Goal: Information Seeking & Learning: Understand process/instructions

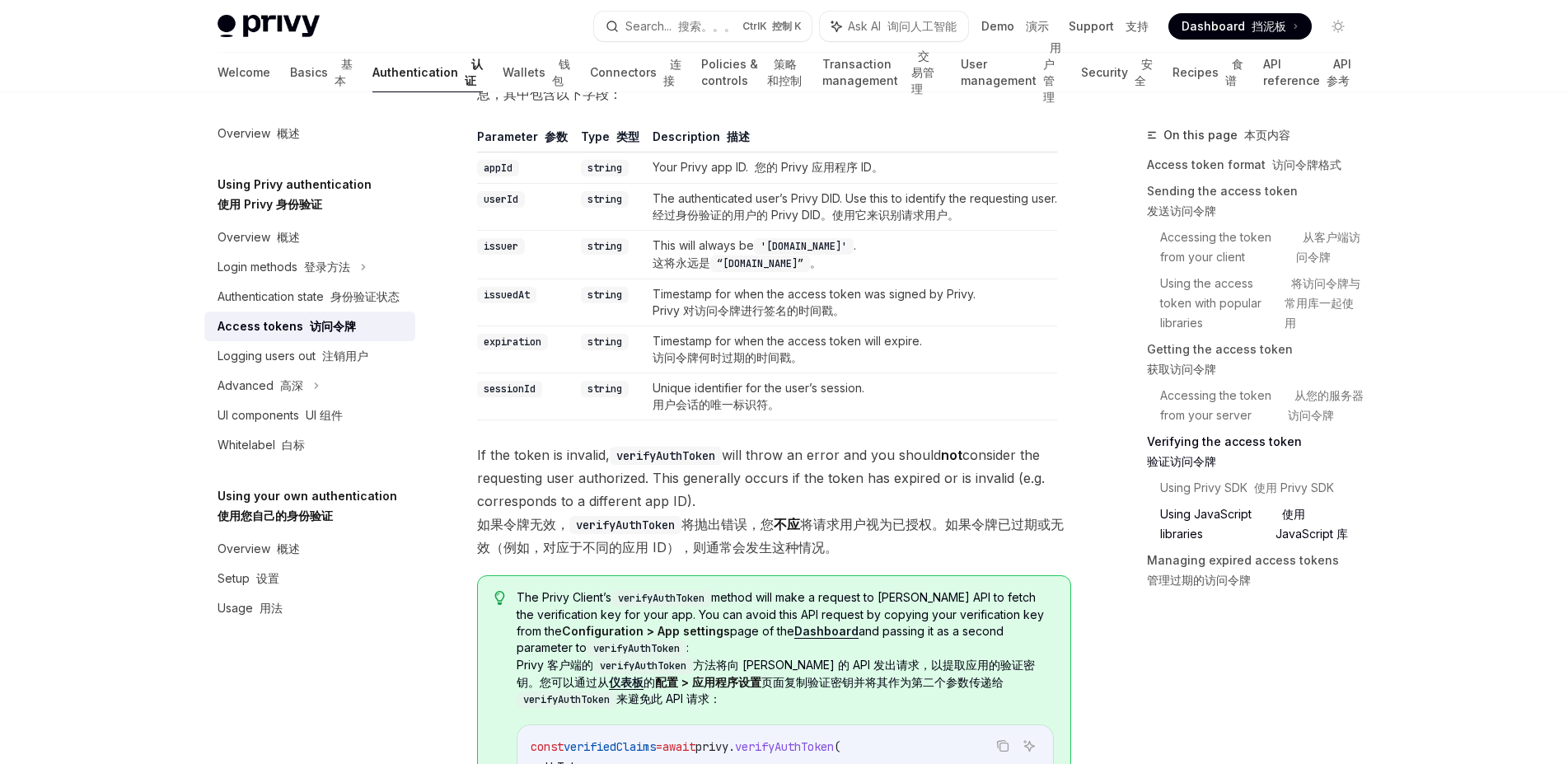
scroll to position [3597, 0]
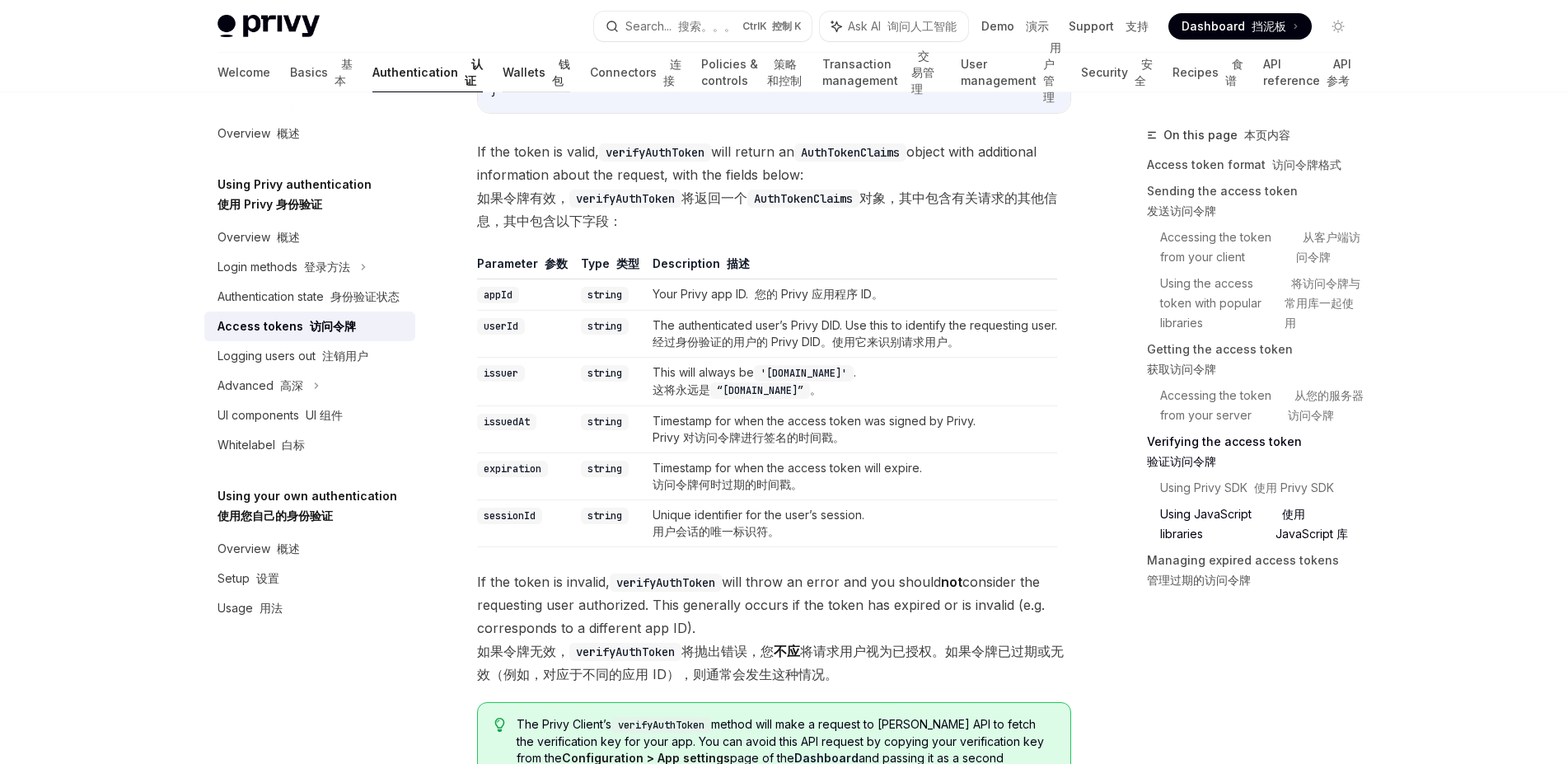
click at [503, 73] on link "Wallets 钱包" at bounding box center [537, 72] width 67 height 39
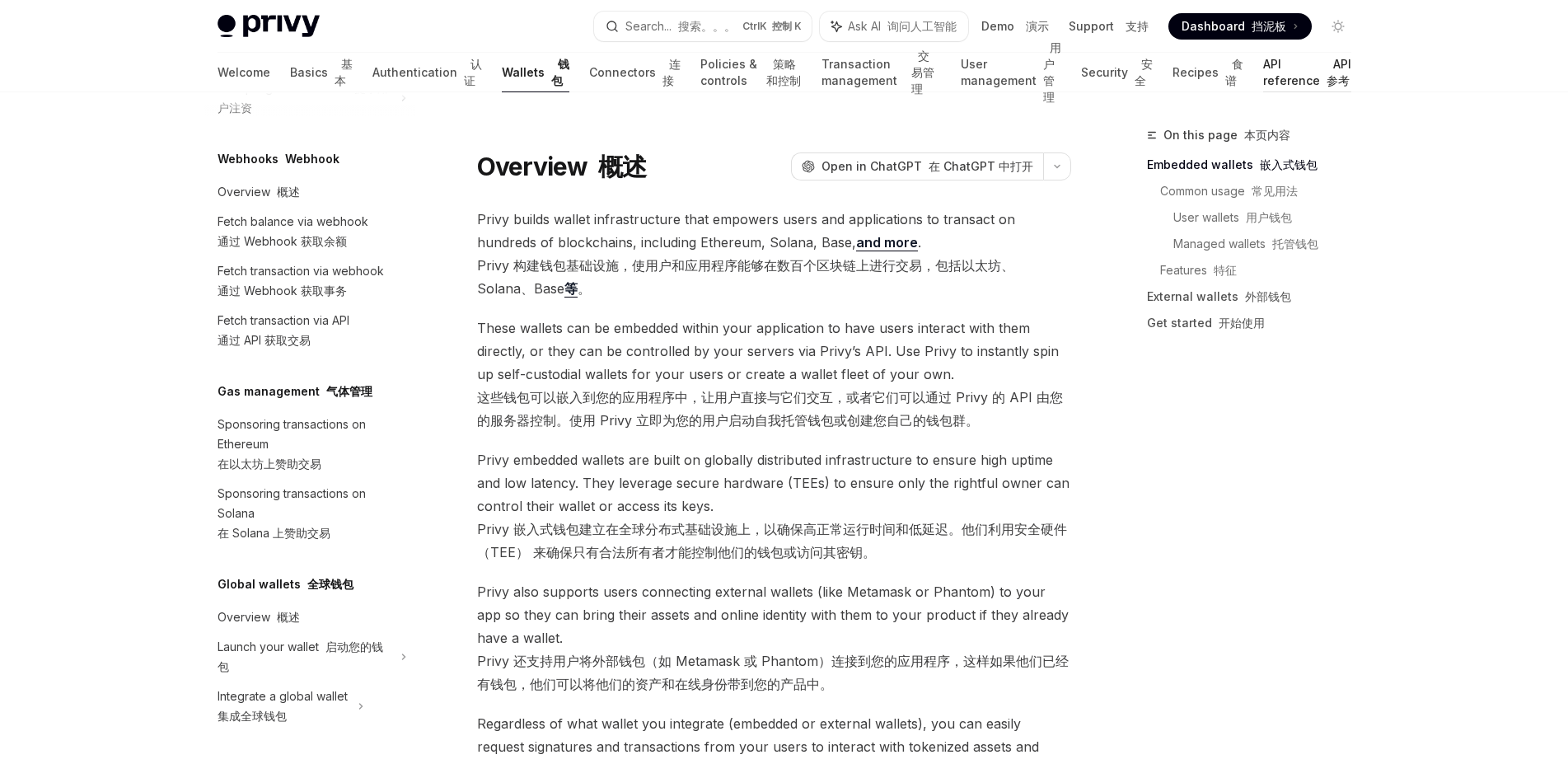
click at [1278, 90] on link "API reference API 参考" at bounding box center [1307, 72] width 88 height 39
type textarea "*"
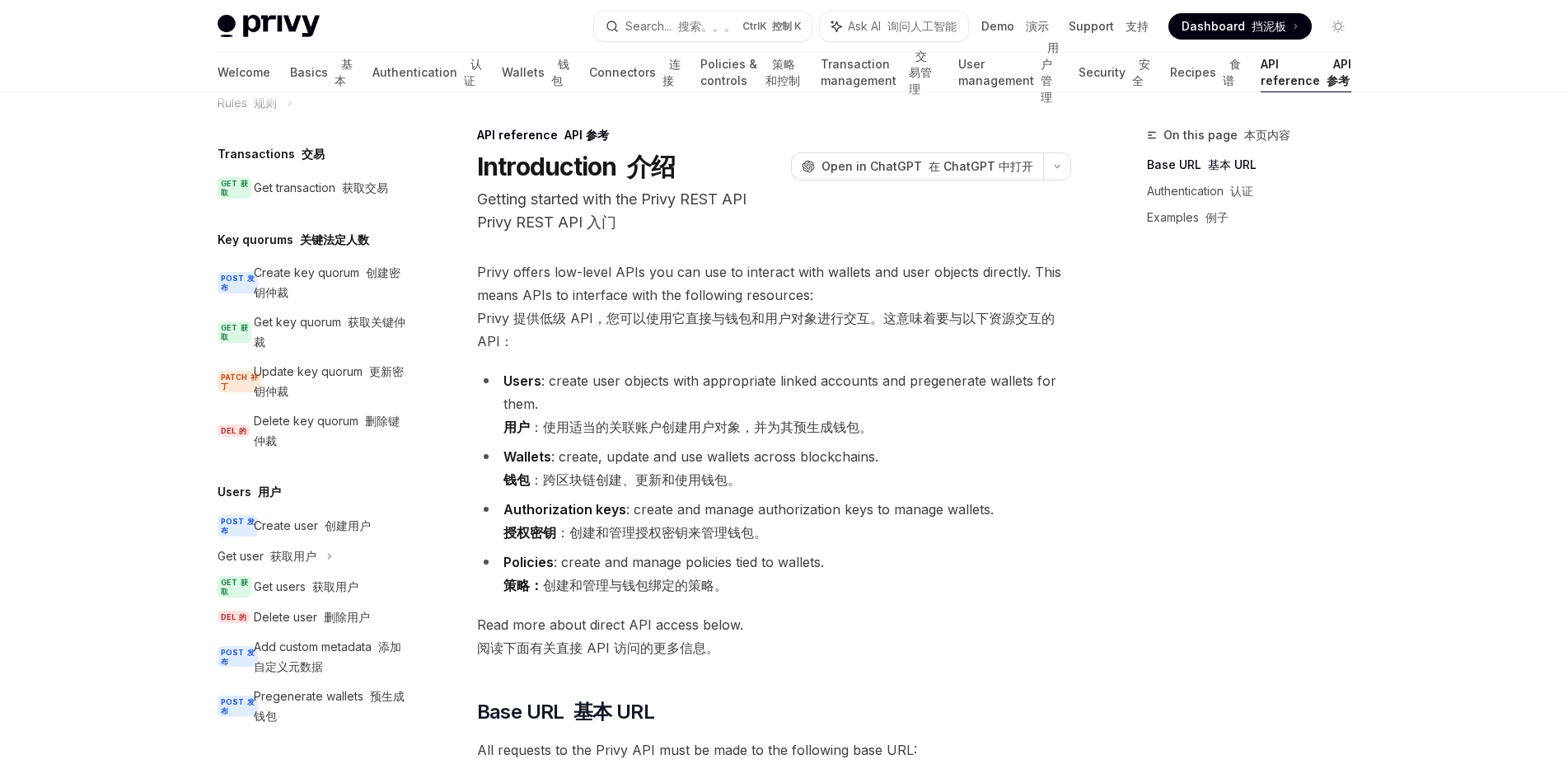
scroll to position [1259, 0]
click at [272, 549] on font "获取用户" at bounding box center [293, 555] width 46 height 14
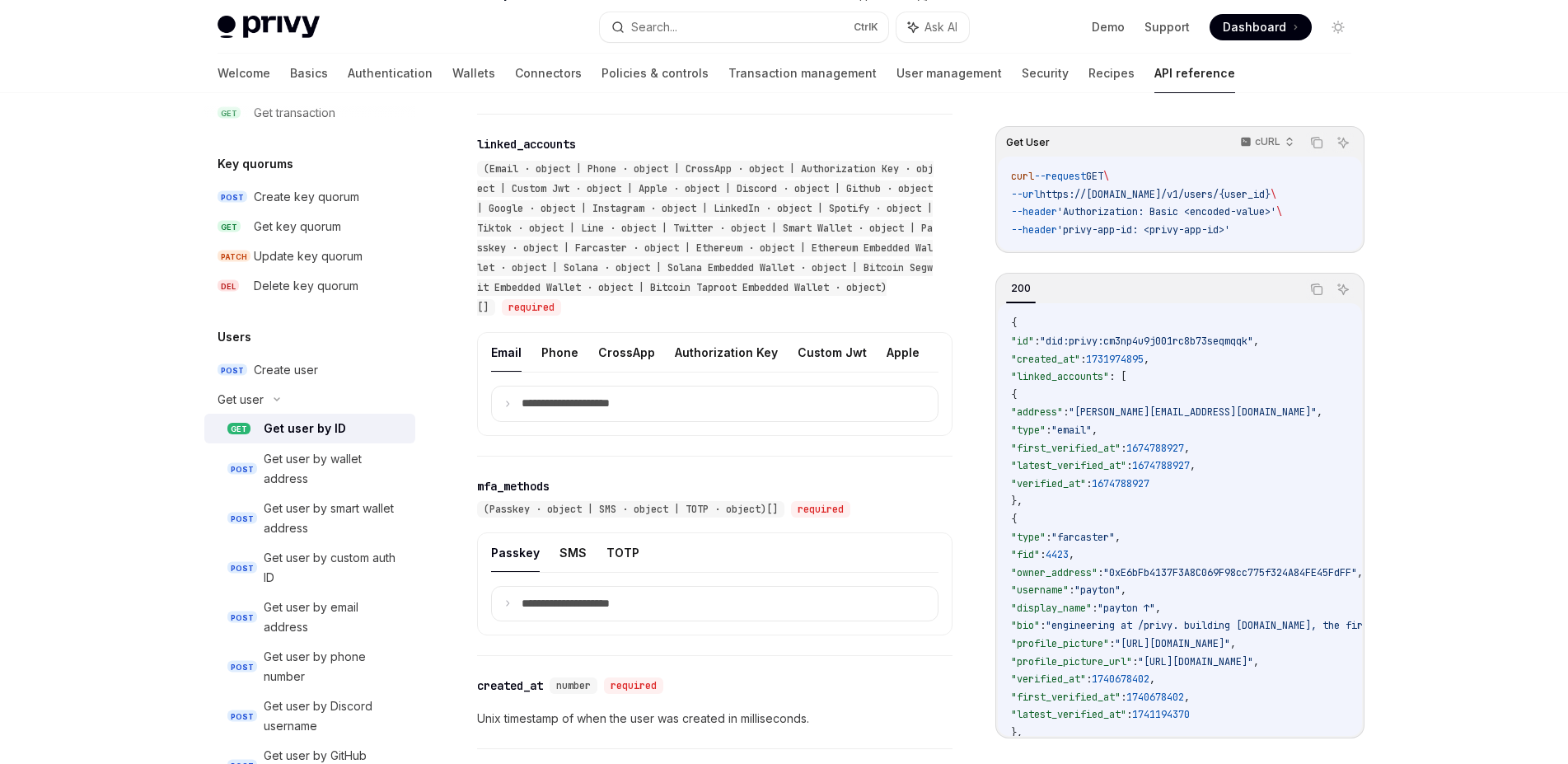
scroll to position [830, 0]
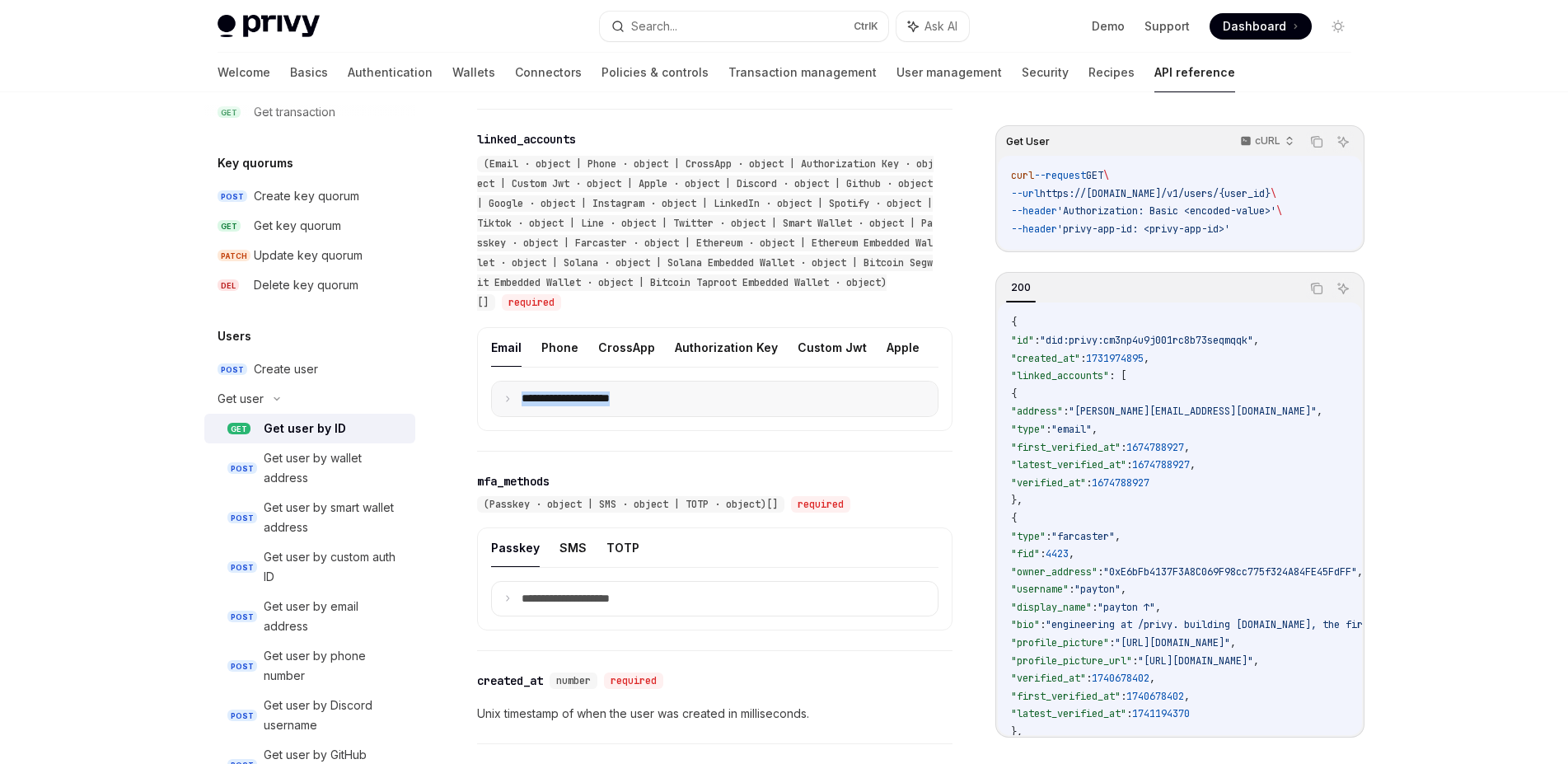
drag, startPoint x: 559, startPoint y: 386, endPoint x: 682, endPoint y: 400, distance: 123.8
click at [682, 400] on div "**********" at bounding box center [714, 379] width 476 height 104
click at [476, 408] on div "Get user Get user by ID OpenAI Open in ChatGPT Get a user by user ID. OpenAI Op…" at bounding box center [560, 306] width 791 height 2023
click at [507, 403] on icon at bounding box center [508, 398] width 8 height 8
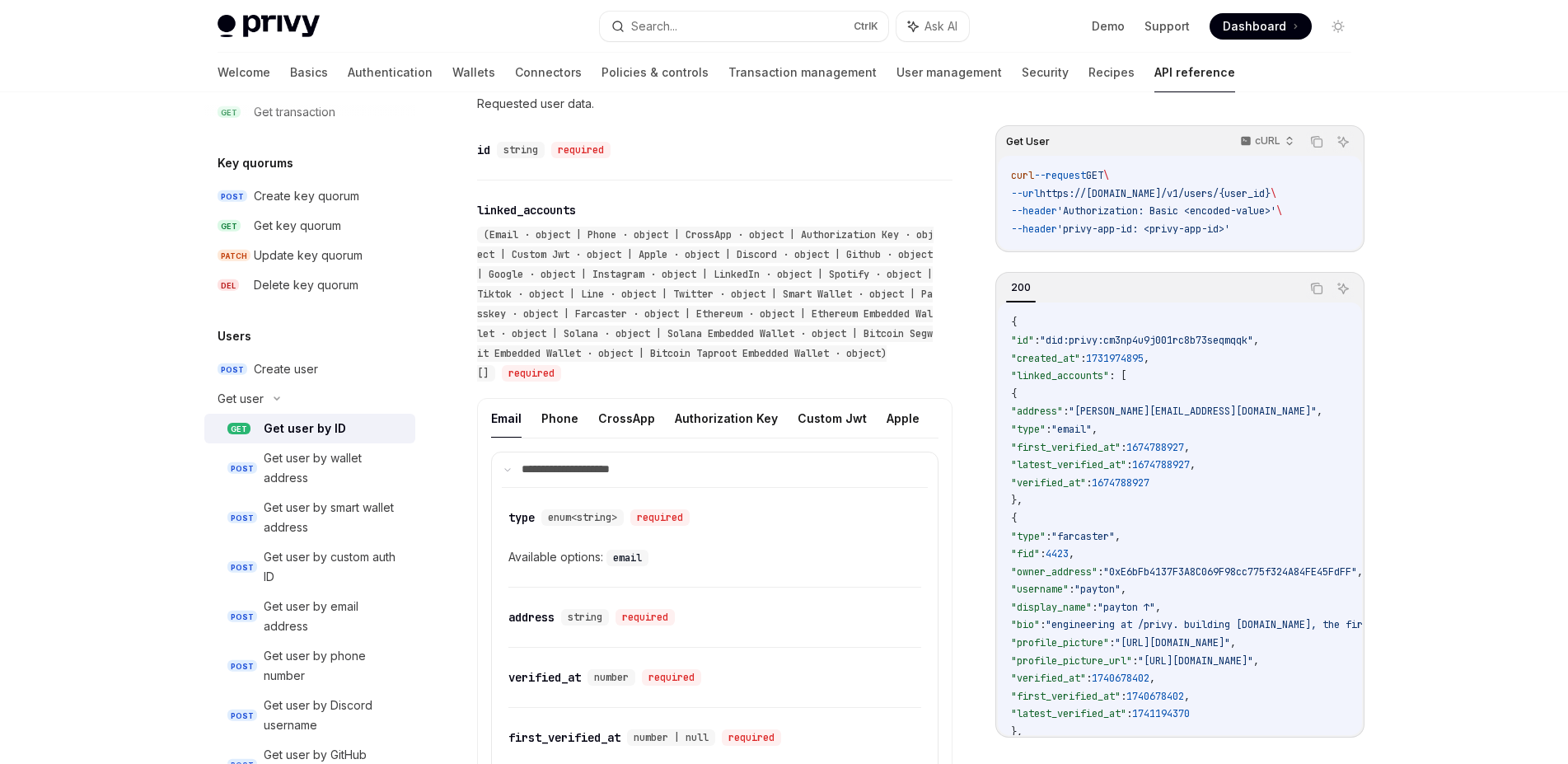
scroll to position [727, 0]
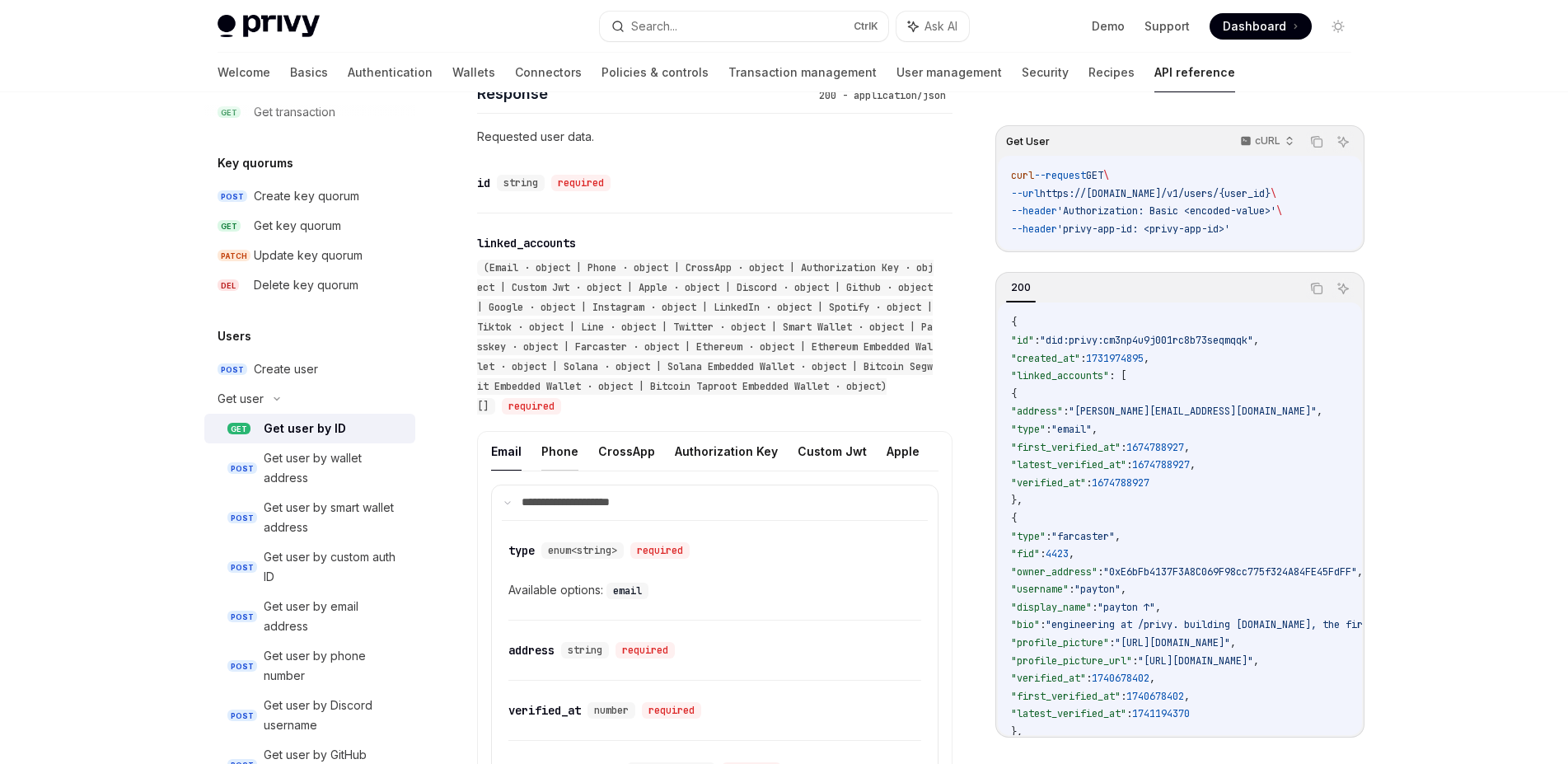
click at [551, 459] on button "Phone" at bounding box center [560, 451] width 37 height 38
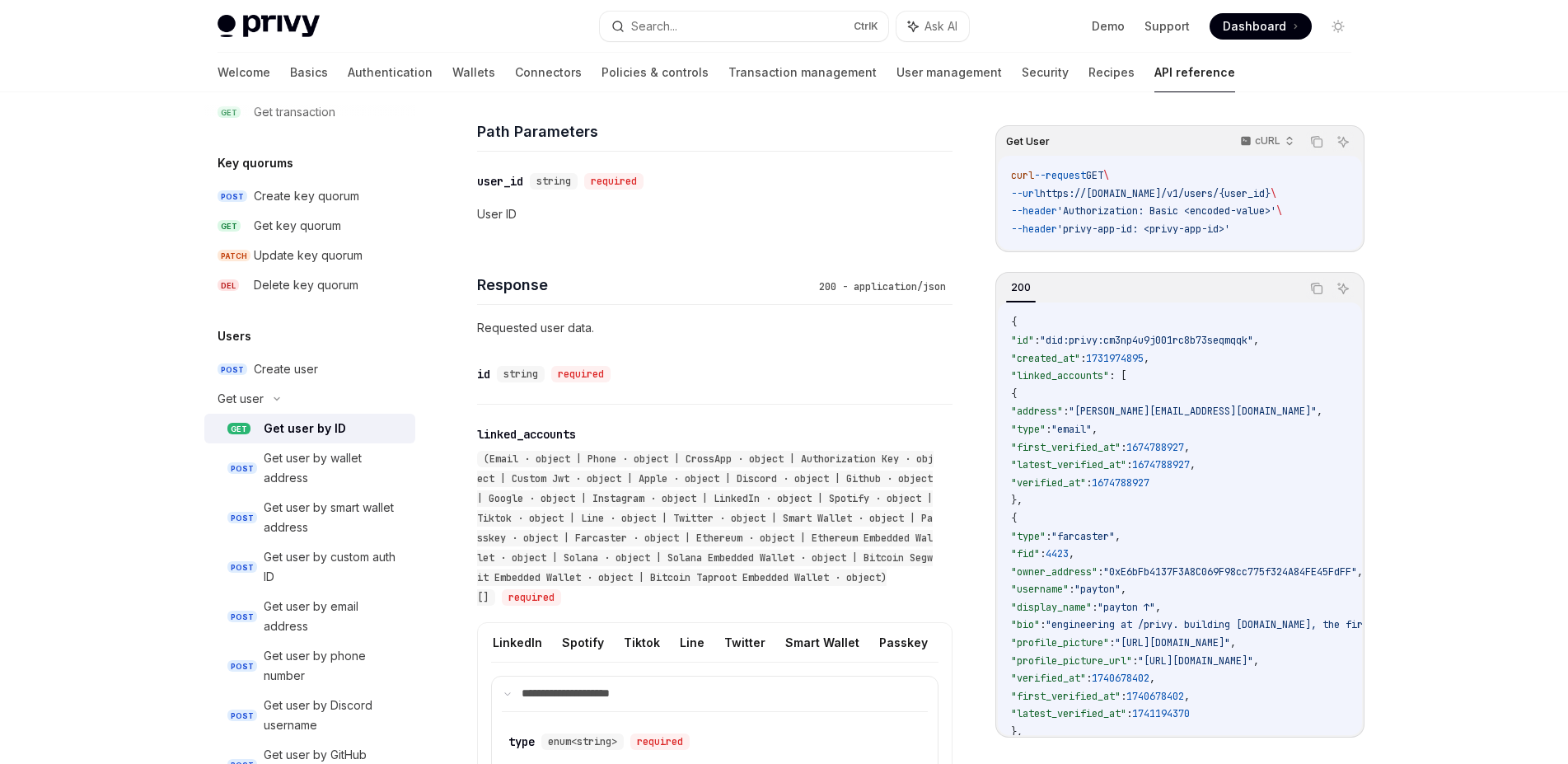
scroll to position [0, 722]
click at [794, 648] on button "Smart Wallet" at bounding box center [811, 641] width 74 height 38
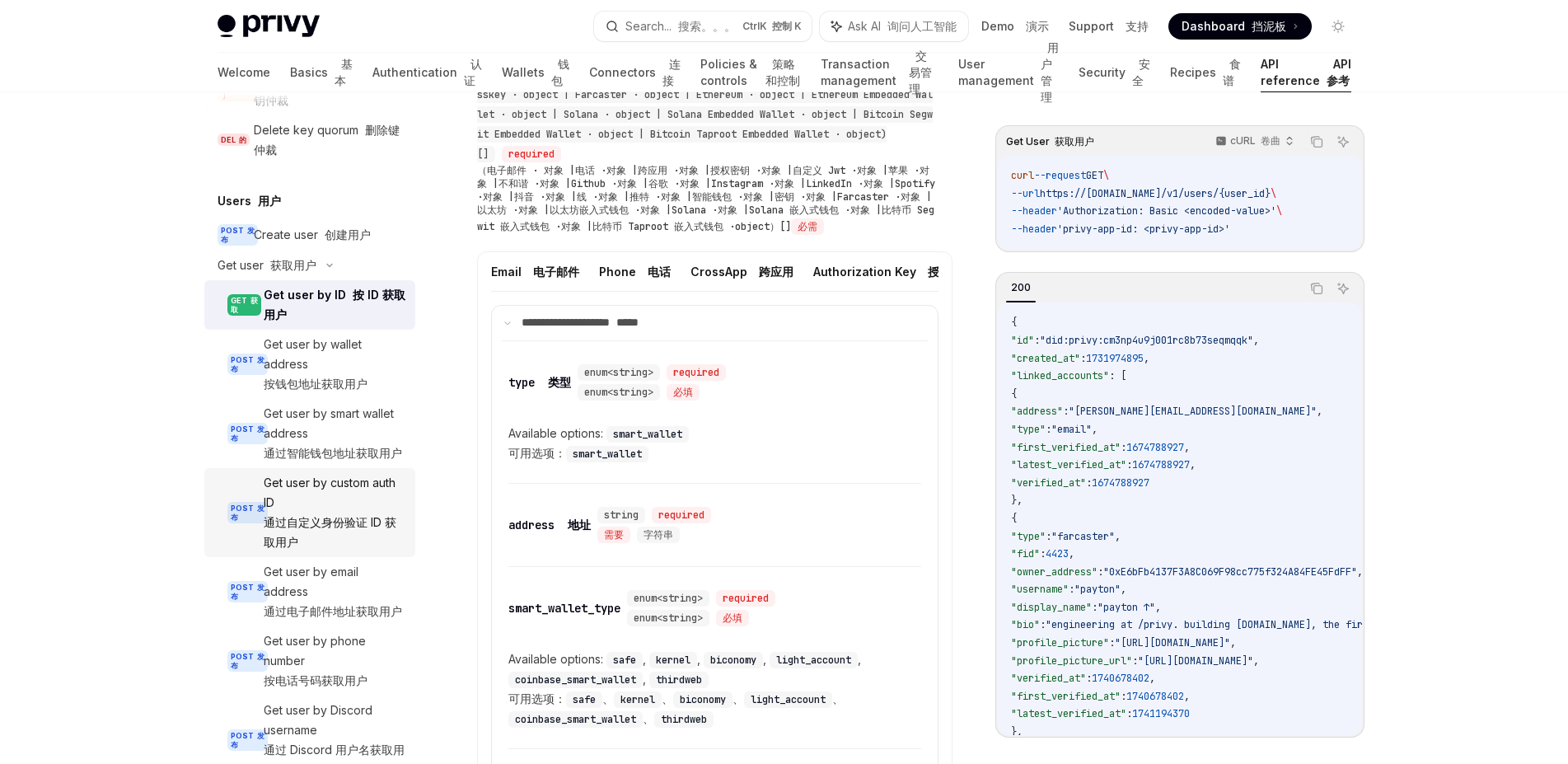
scroll to position [1236, 0]
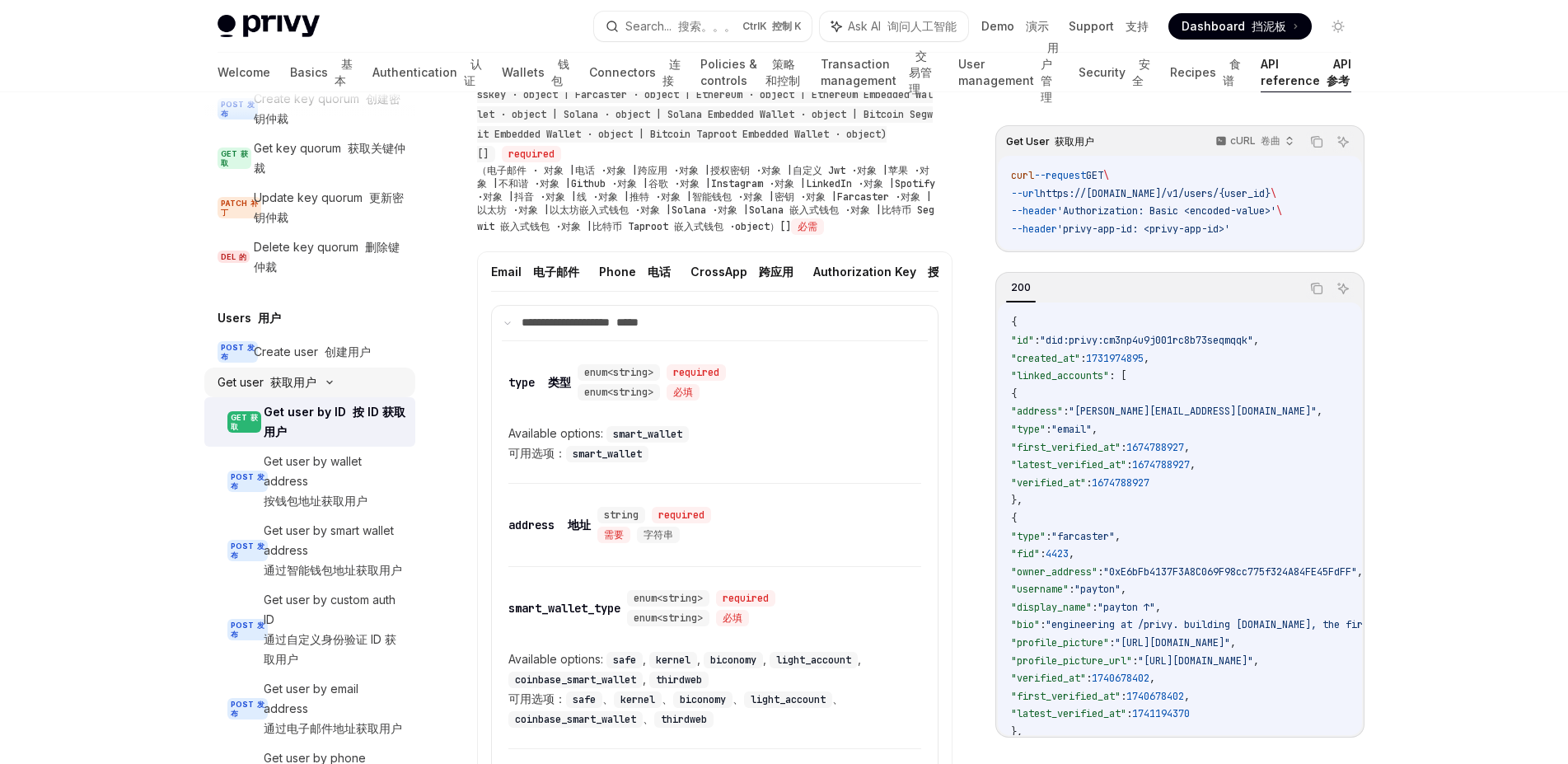
click at [330, 388] on div "Get user 获取用户" at bounding box center [310, 382] width 211 height 30
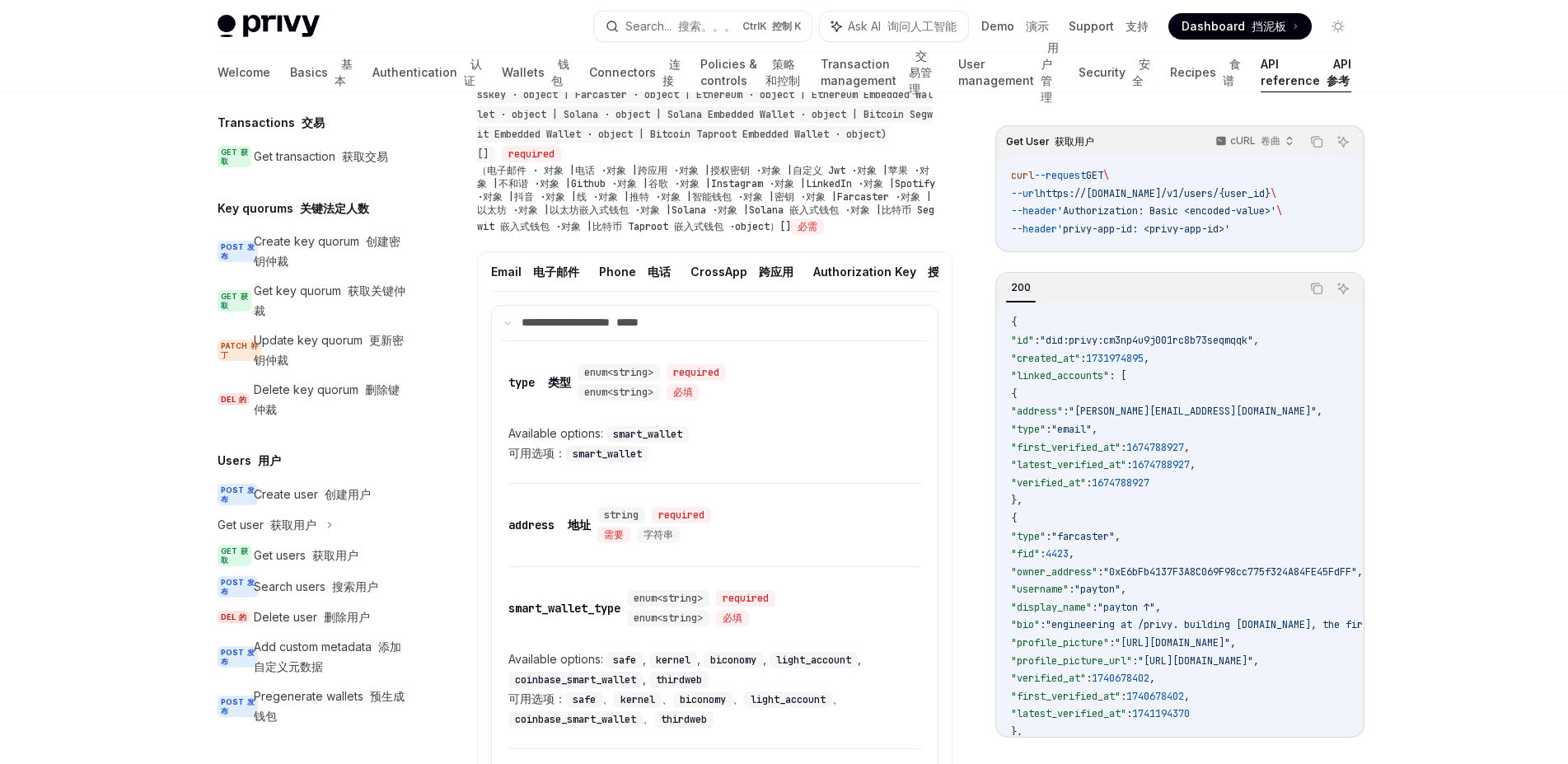
scroll to position [1118, 0]
click at [328, 515] on icon at bounding box center [329, 525] width 7 height 20
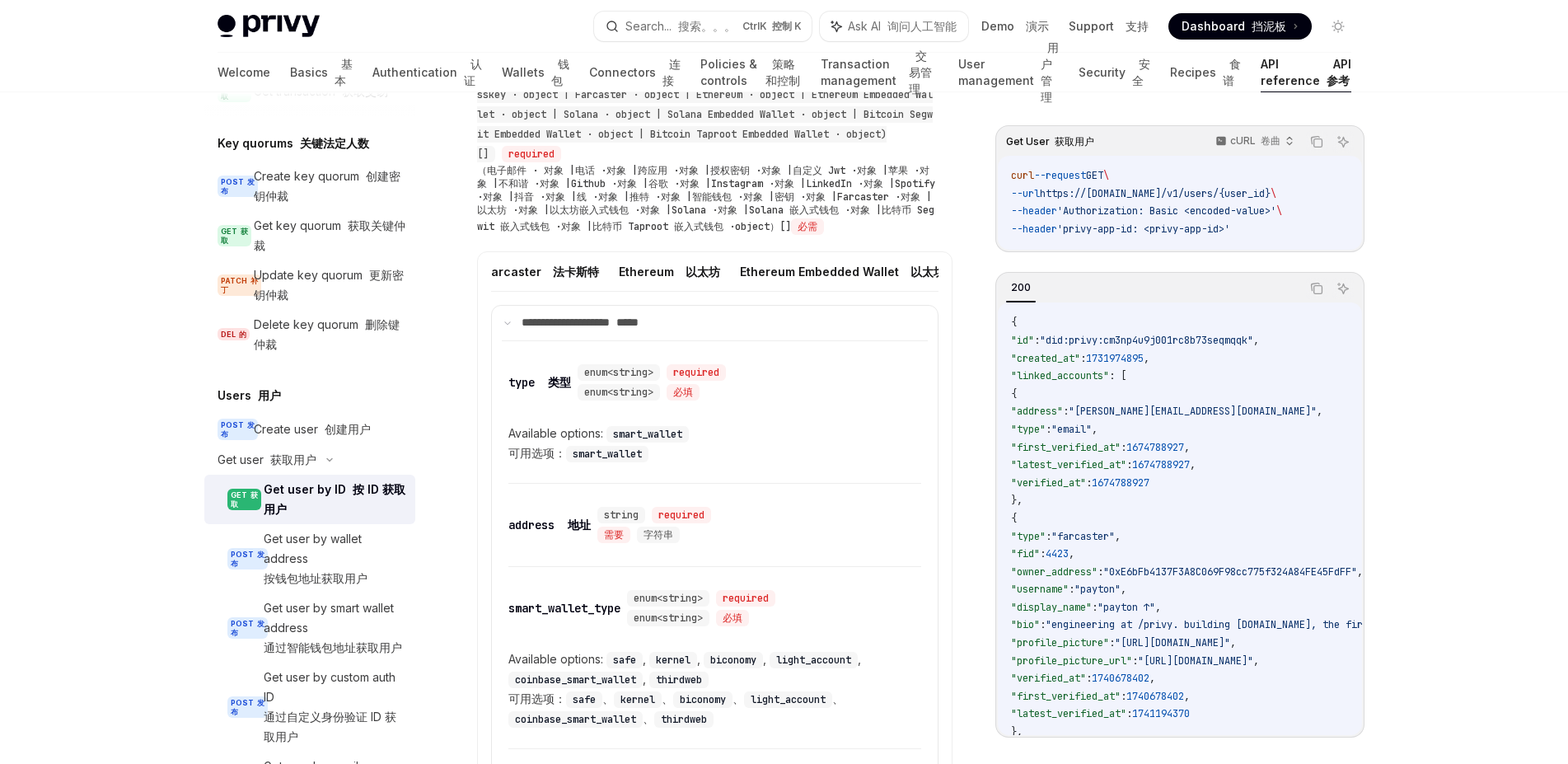
scroll to position [0, 1919]
click at [636, 291] on button "Ethereum 以太坊" at bounding box center [686, 271] width 101 height 38
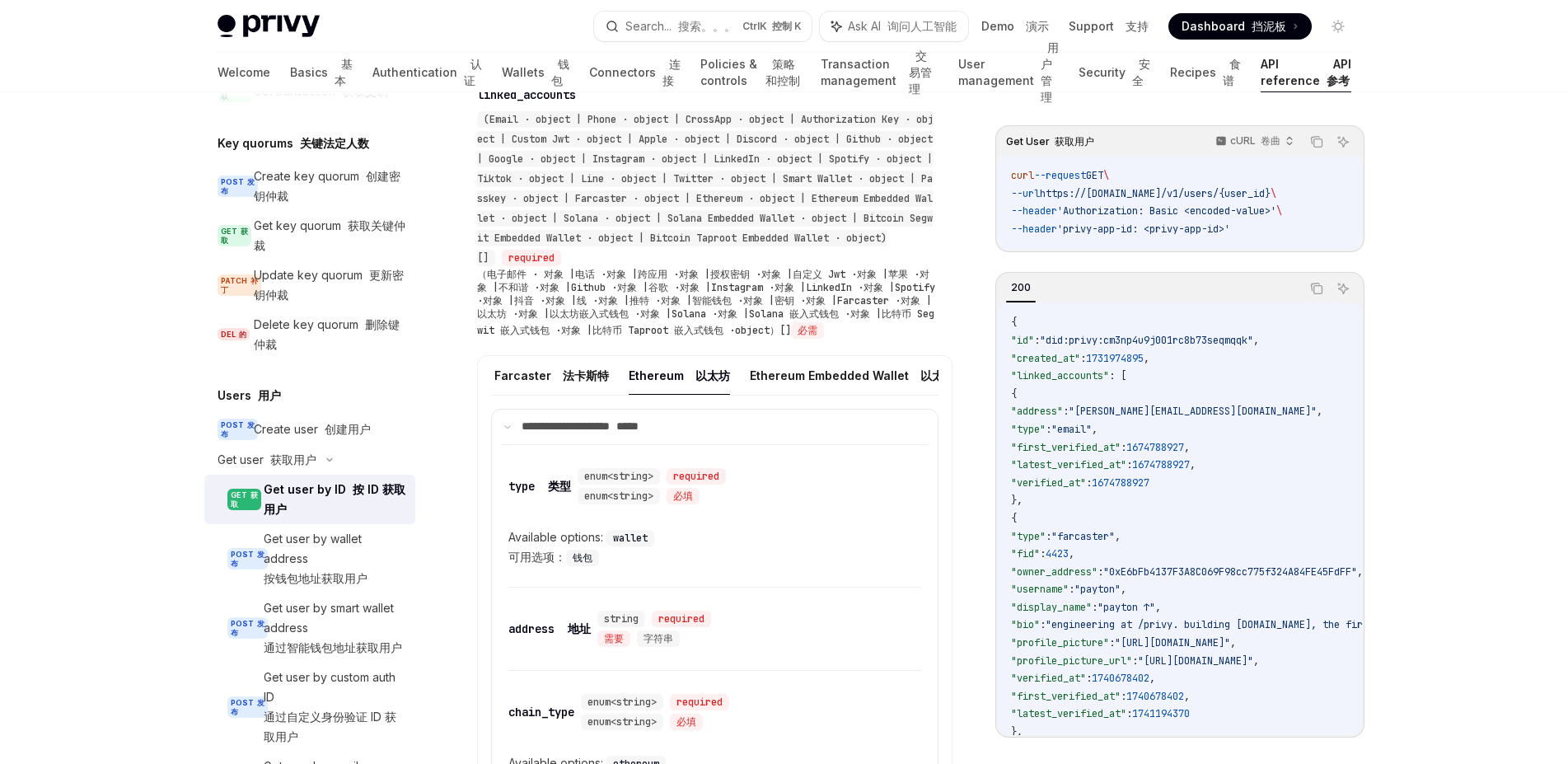
scroll to position [0, 1906]
click at [649, 395] on button "Ethereum 以太坊" at bounding box center [699, 375] width 101 height 38
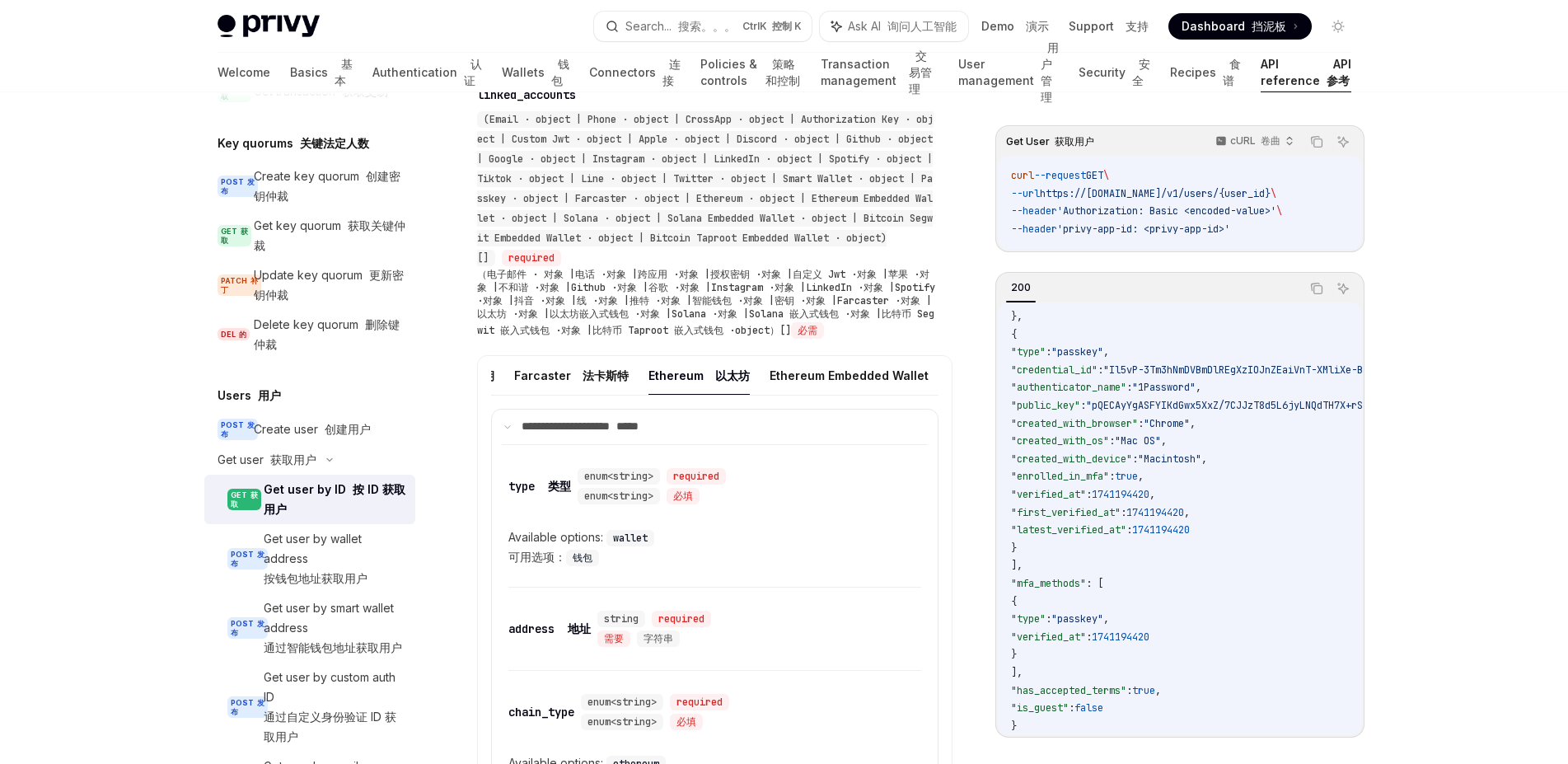
scroll to position [423, 0]
click at [780, 395] on button "Ethereum Embedded Wallet 以太坊嵌入式钱包" at bounding box center [900, 375] width 263 height 38
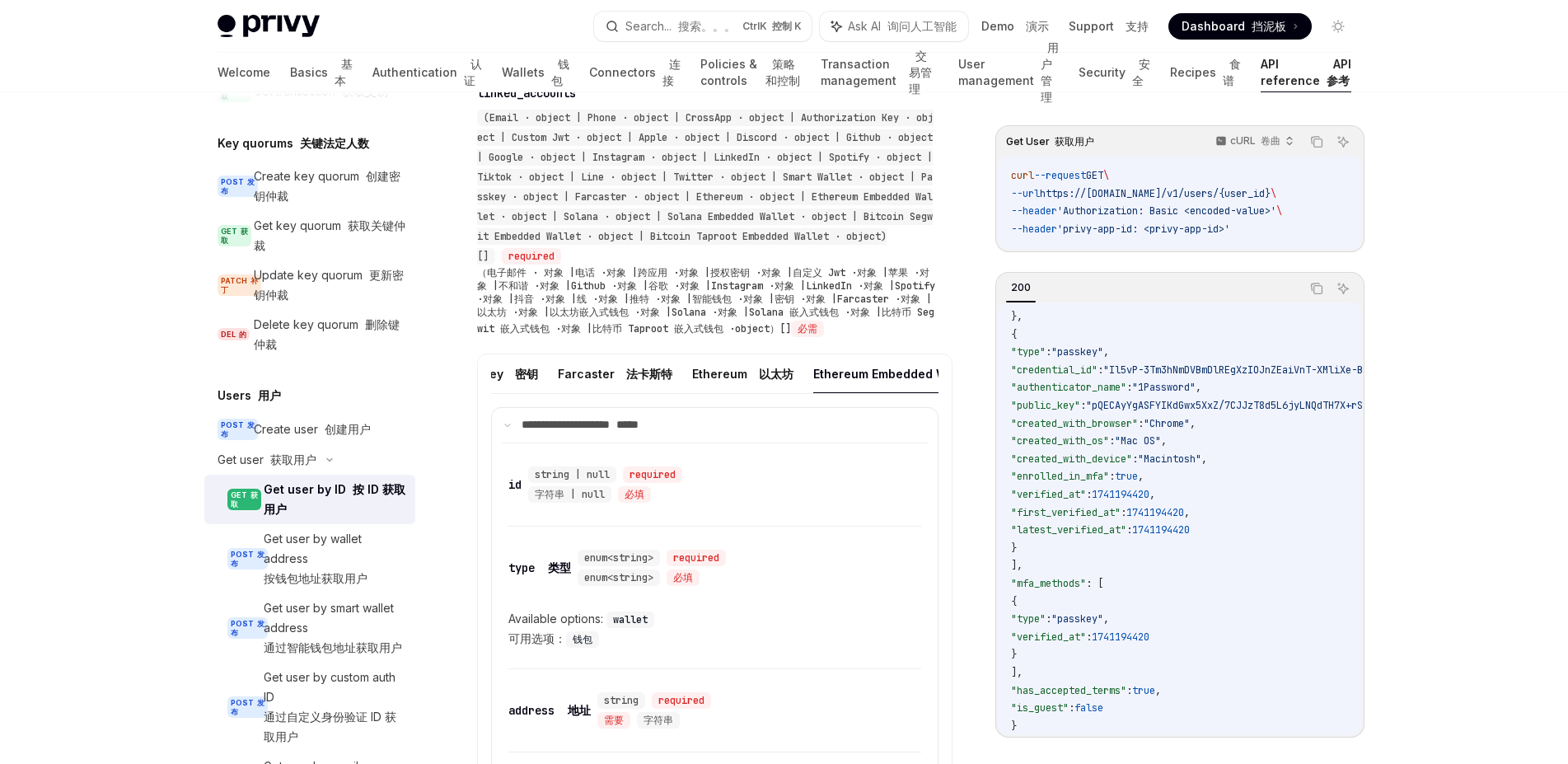
scroll to position [0, 1858]
click at [756, 381] on font at bounding box center [759, 373] width 7 height 14
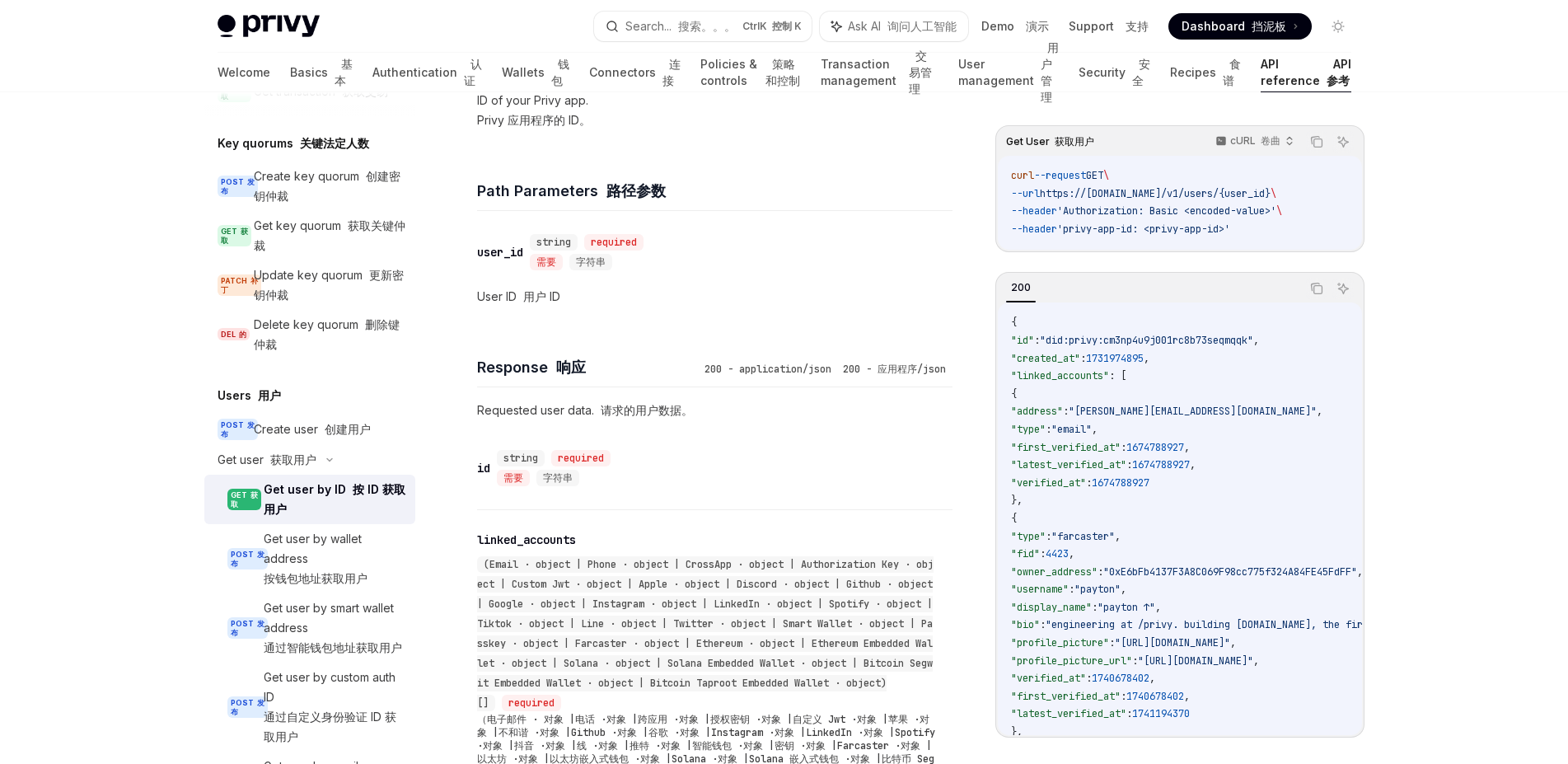
scroll to position [903, 0]
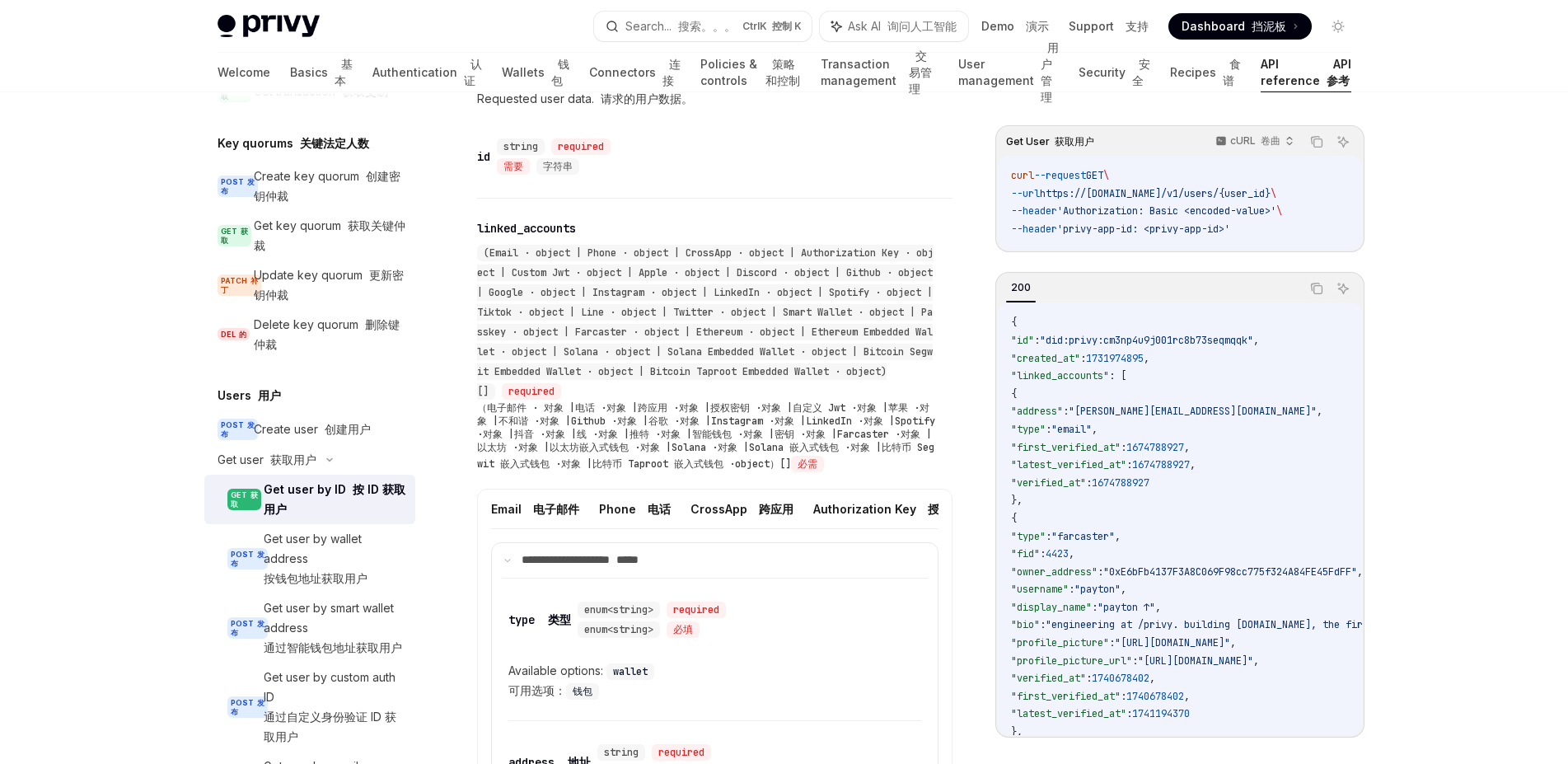
click at [304, 516] on div "Get user by ID 按 ID 获取用户" at bounding box center [335, 499] width 142 height 39
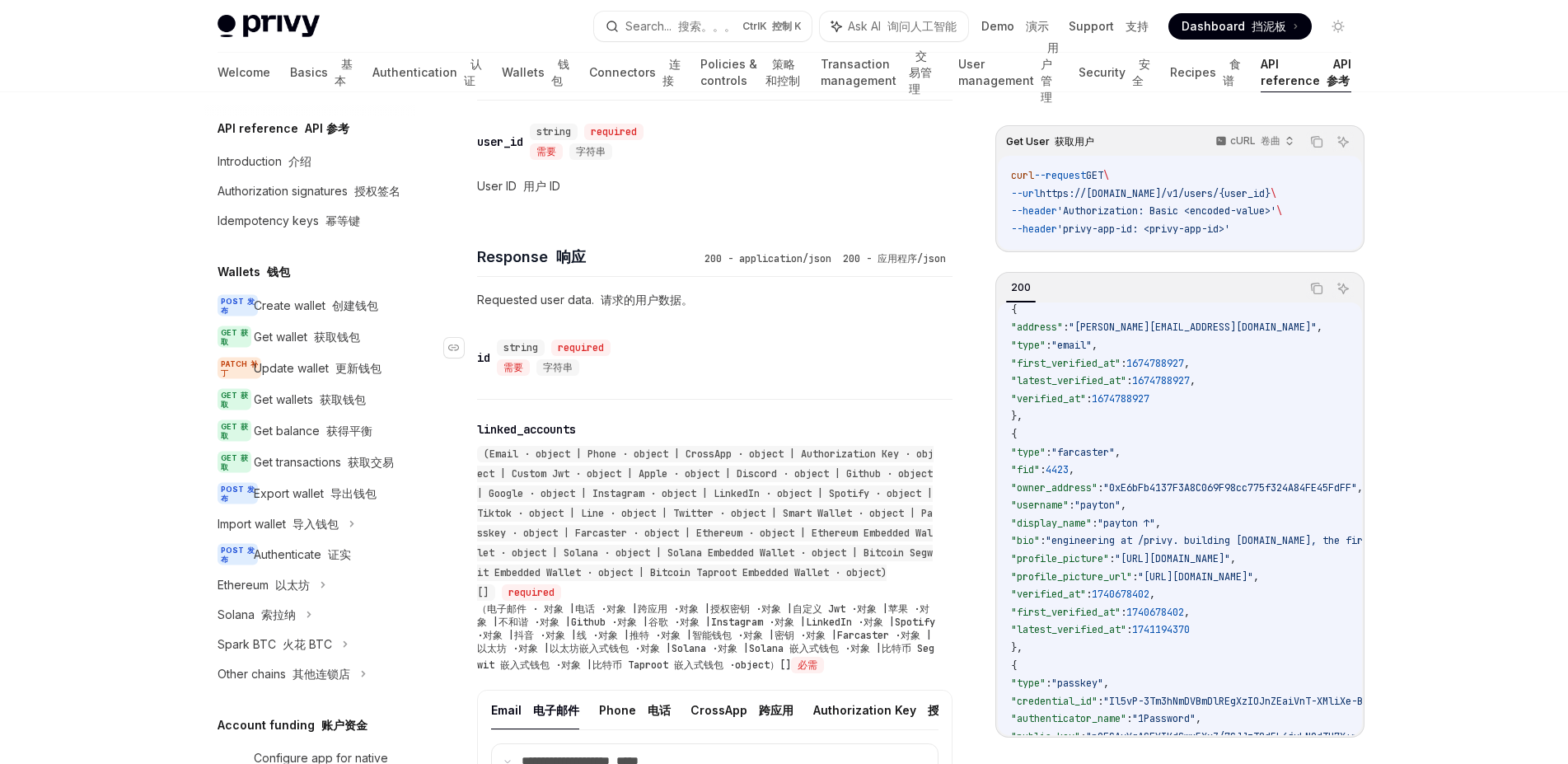
scroll to position [727, 0]
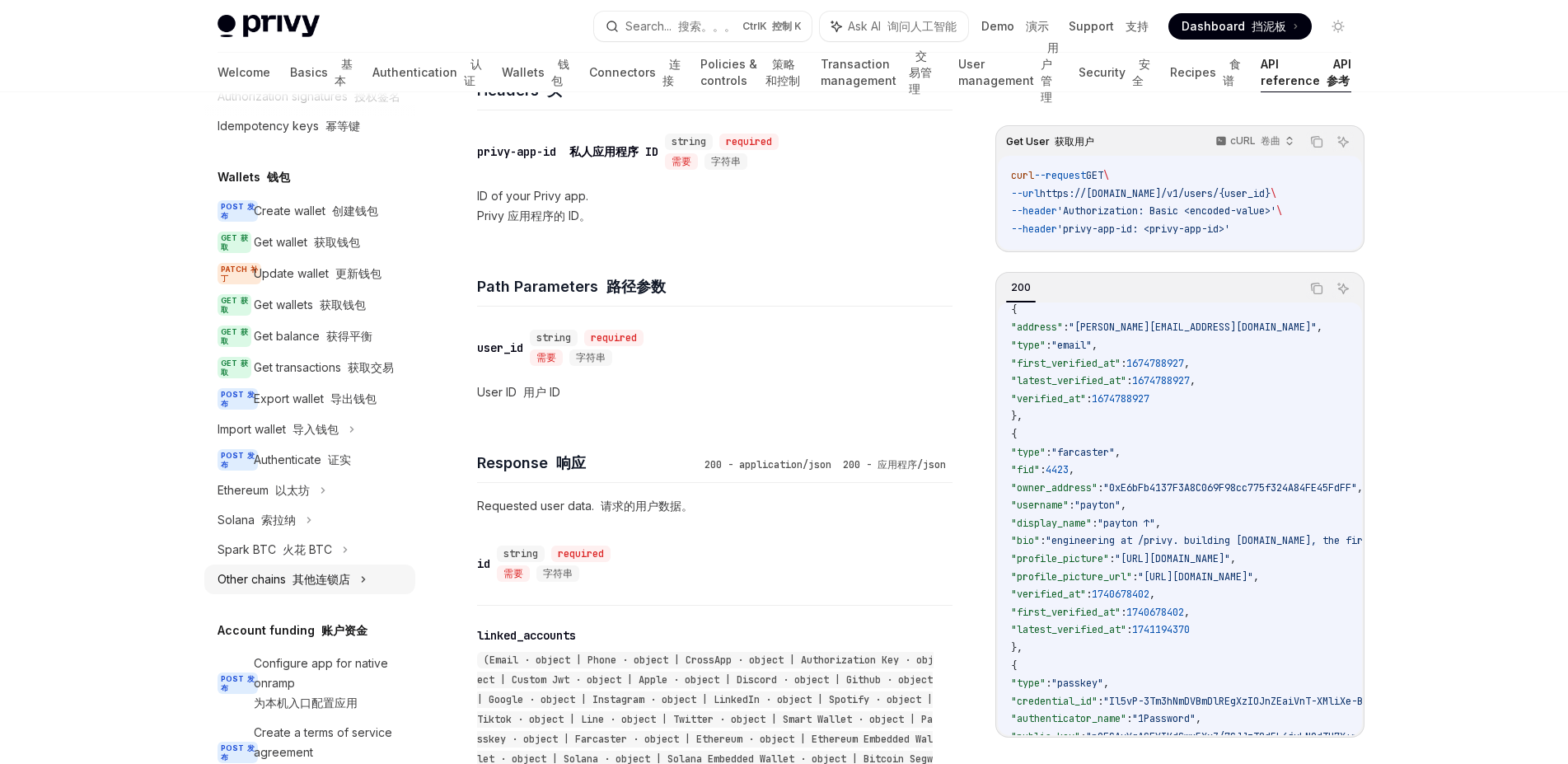
scroll to position [198, 0]
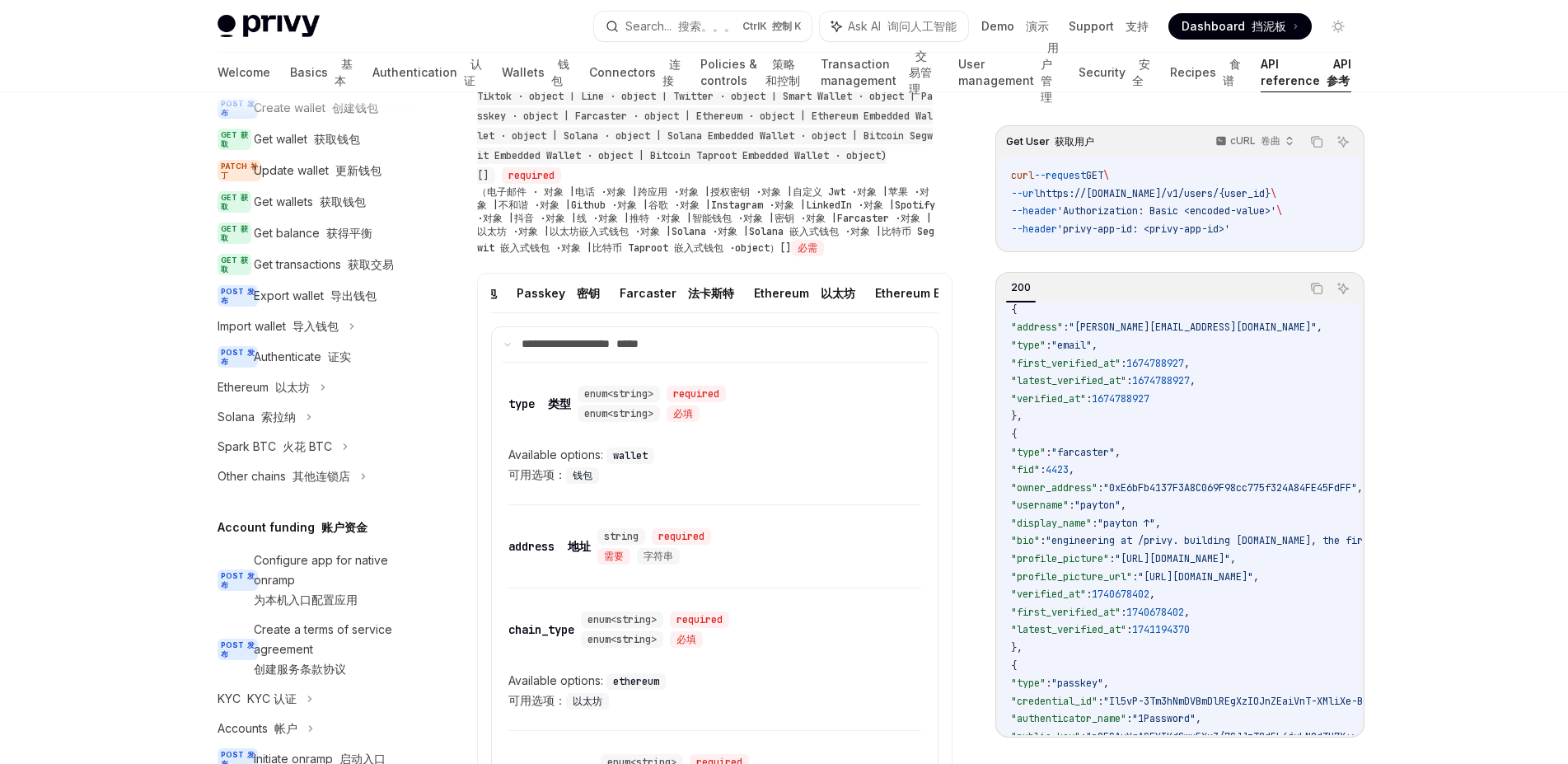
scroll to position [0, 1796]
click at [758, 312] on button "Ethereum 以太坊" at bounding box center [809, 293] width 101 height 38
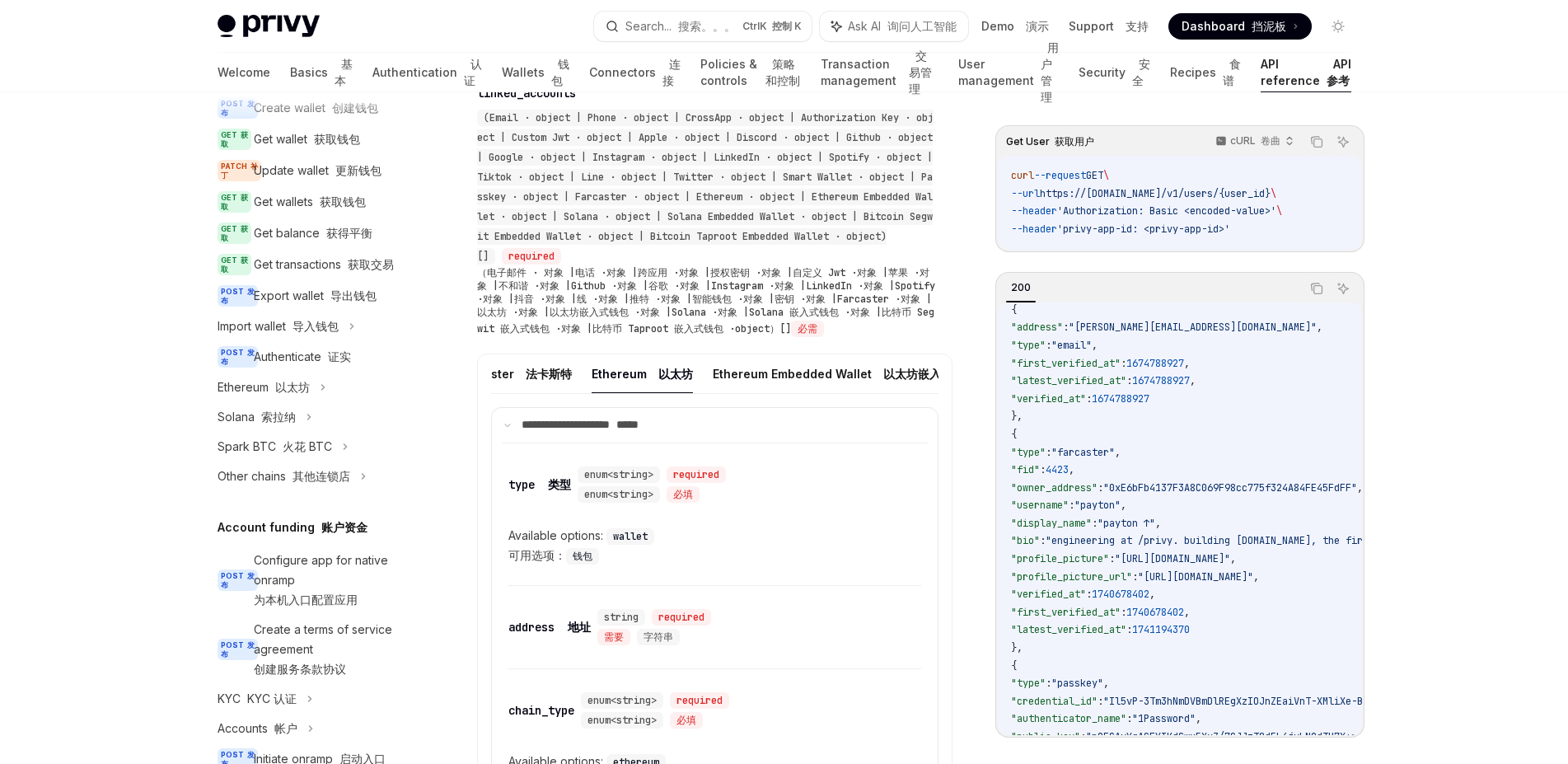
scroll to position [0, 1992]
click at [728, 393] on button "Ethereum Embedded Wallet 以太坊嵌入式钱包" at bounding box center [814, 373] width 263 height 38
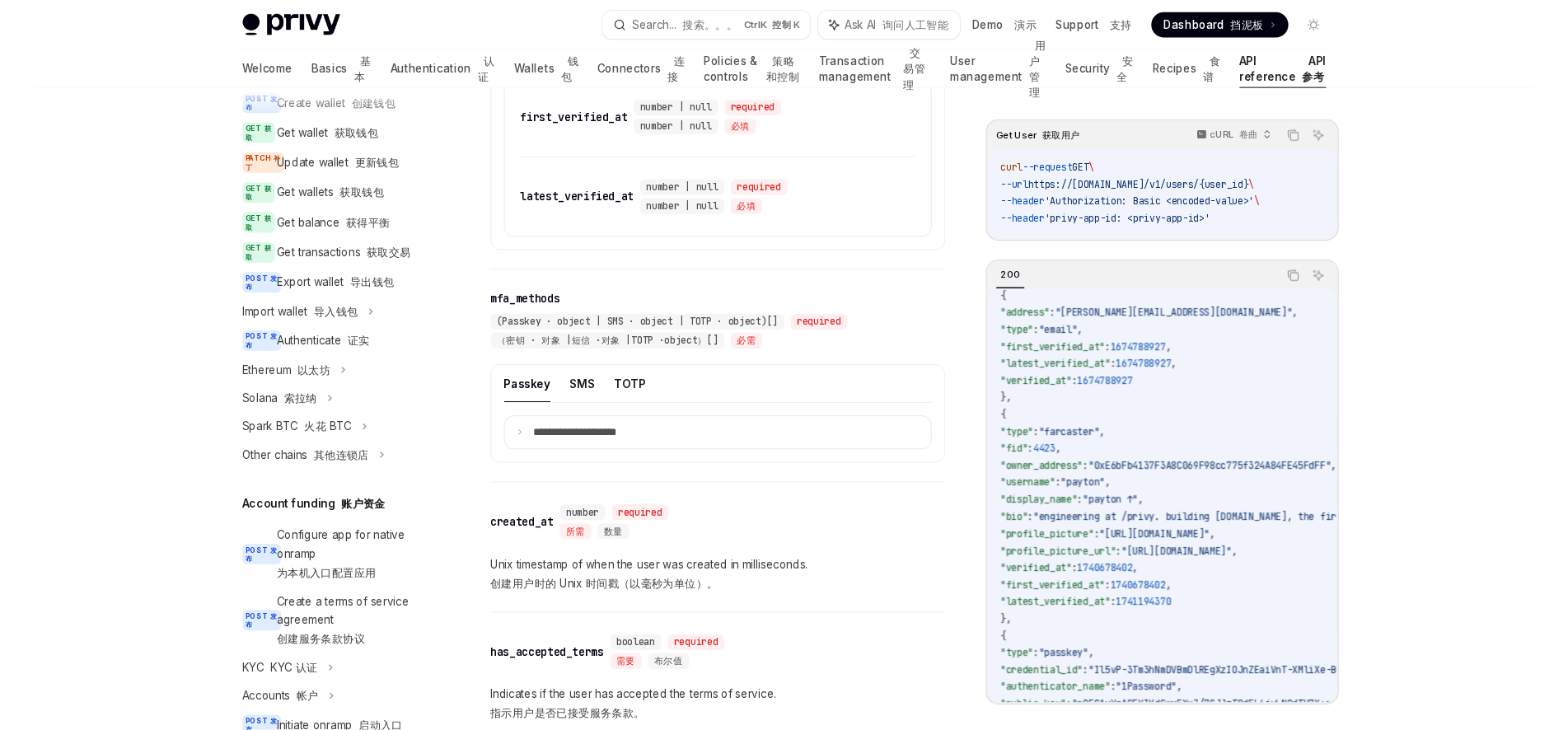
scroll to position [2698, 0]
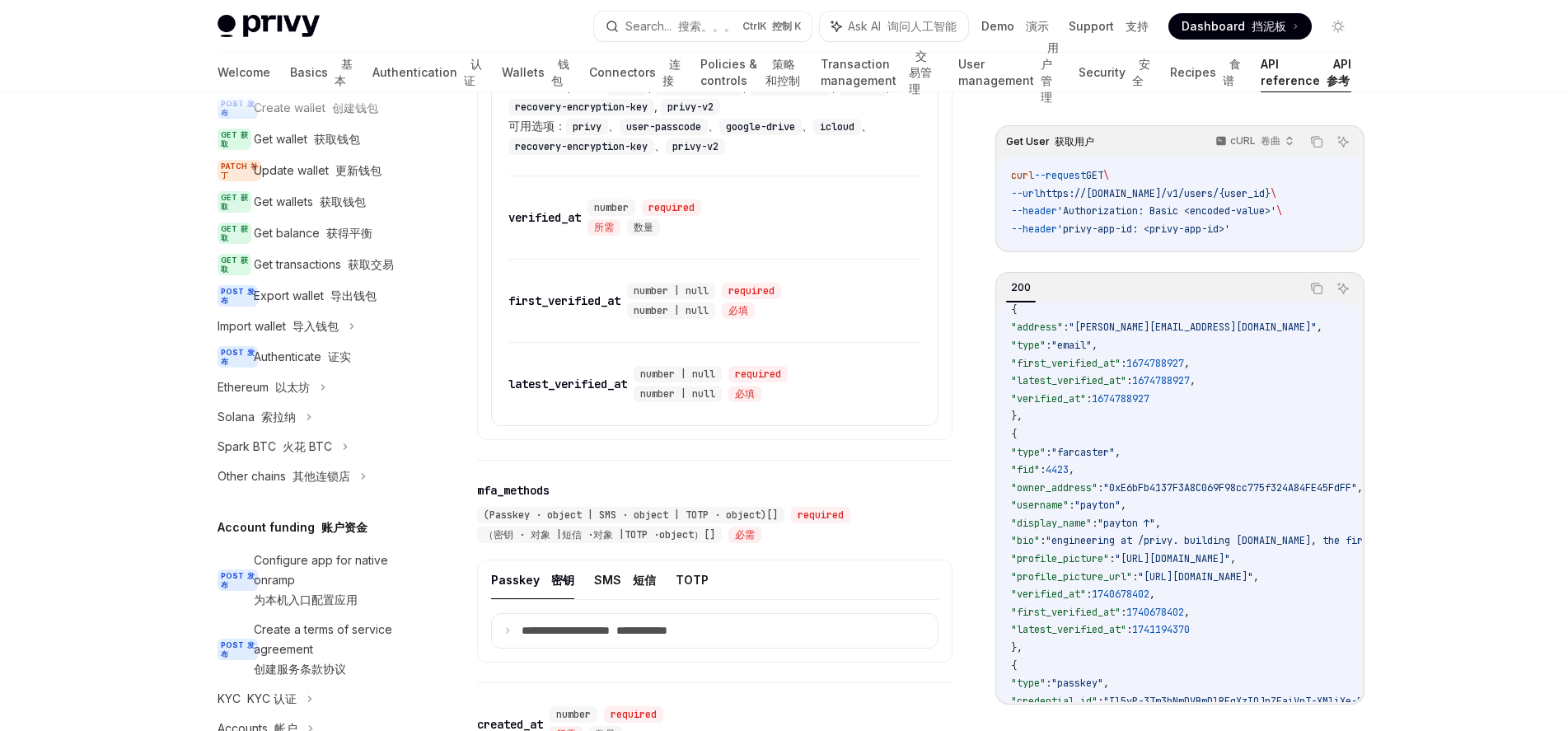
type textarea "*"
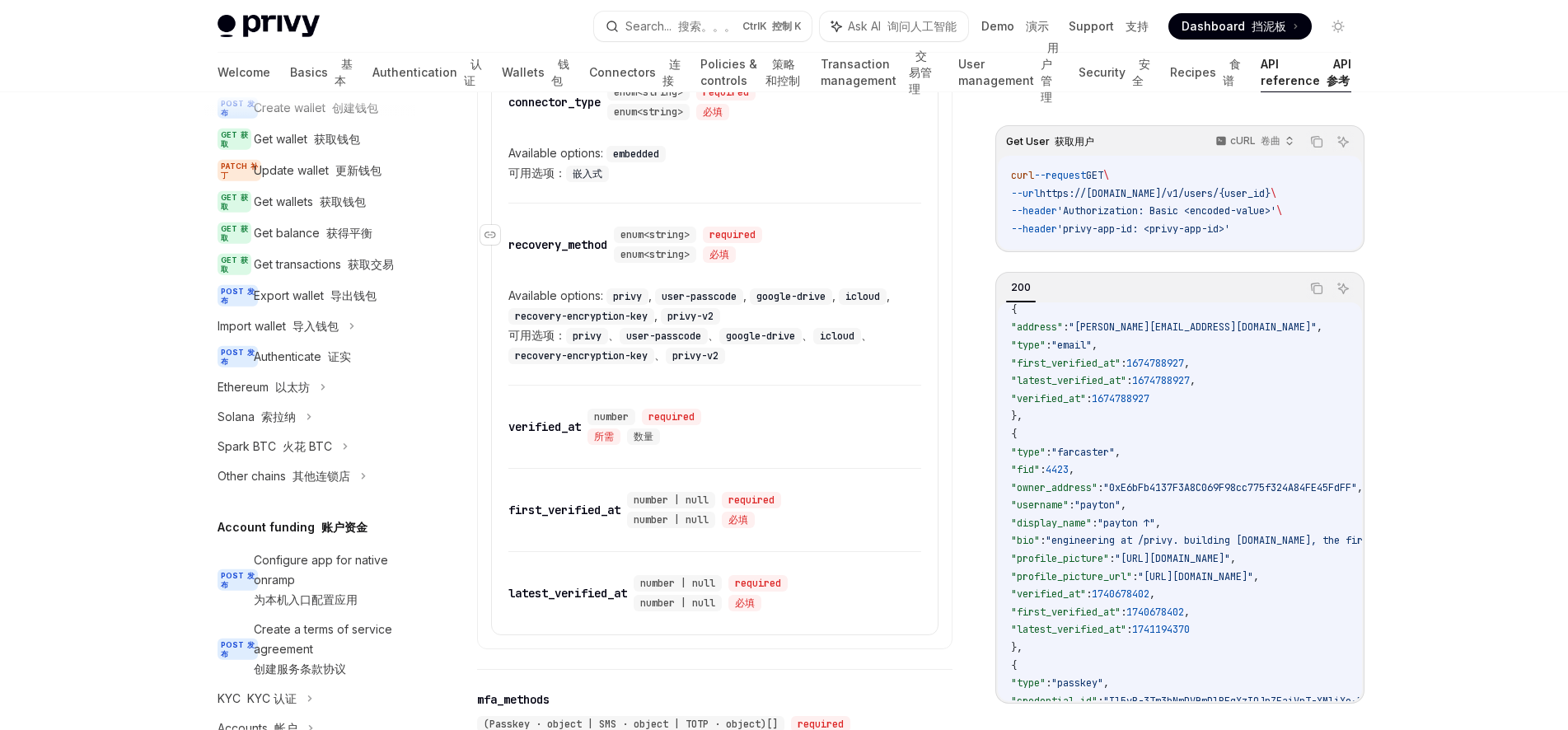
scroll to position [2552, 0]
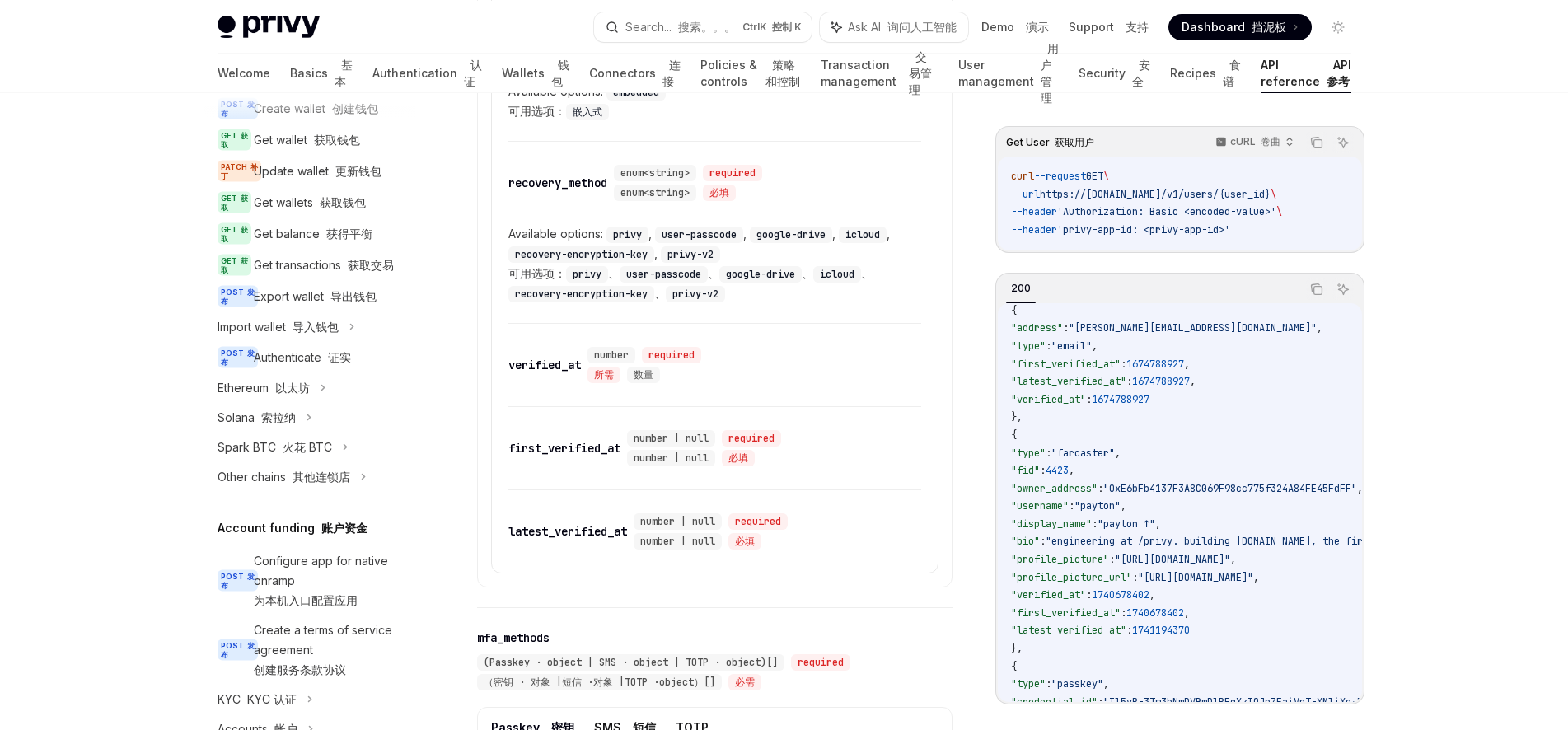
click at [643, 101] on code "embedded" at bounding box center [636, 93] width 59 height 17
click at [691, 122] on div "Available options: embedded 可用选项： 嵌入式" at bounding box center [715, 101] width 413 height 39
drag, startPoint x: 614, startPoint y: 412, endPoint x: 661, endPoint y: 411, distance: 47.0
click at [661, 101] on code "embedded" at bounding box center [636, 93] width 59 height 17
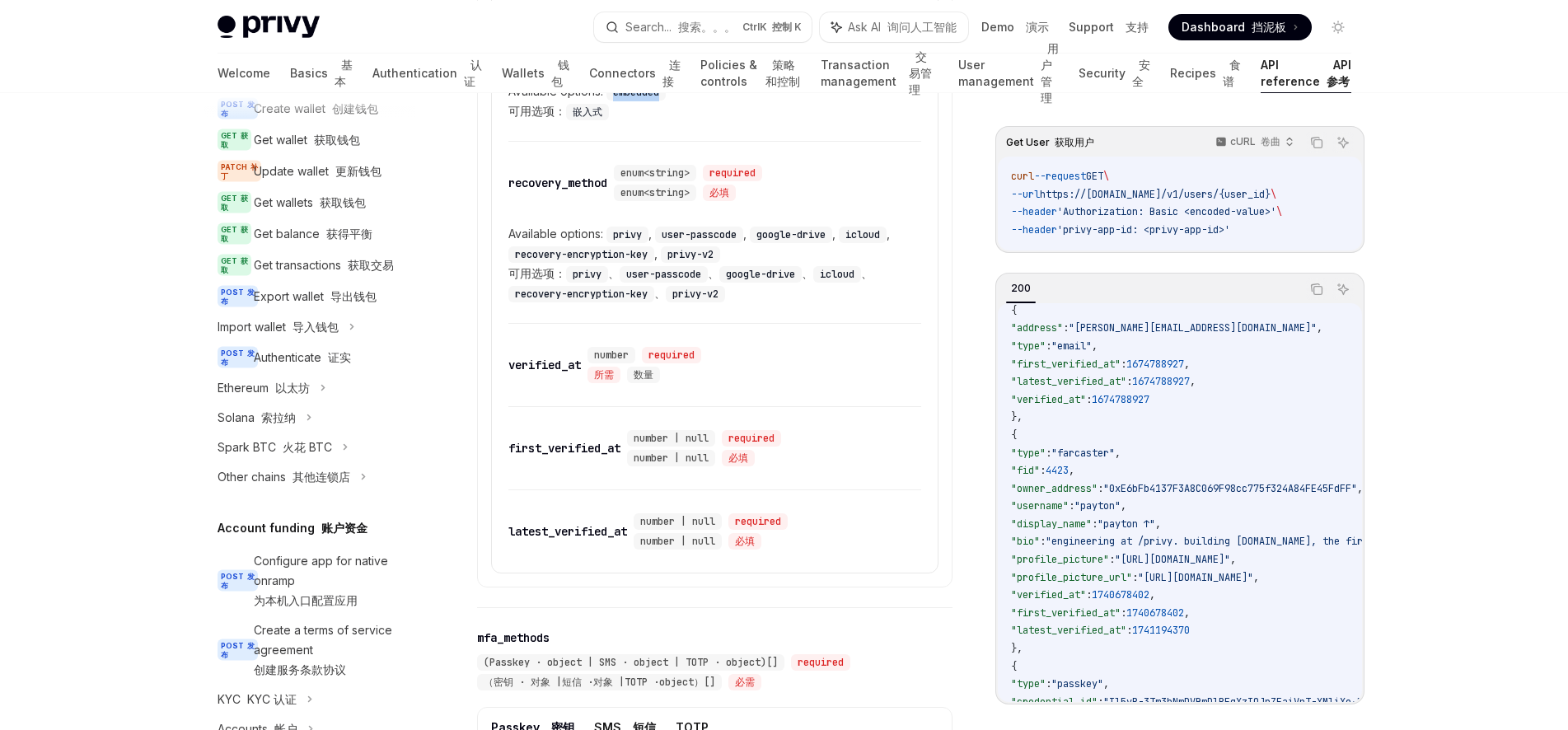
copy code "embedded"
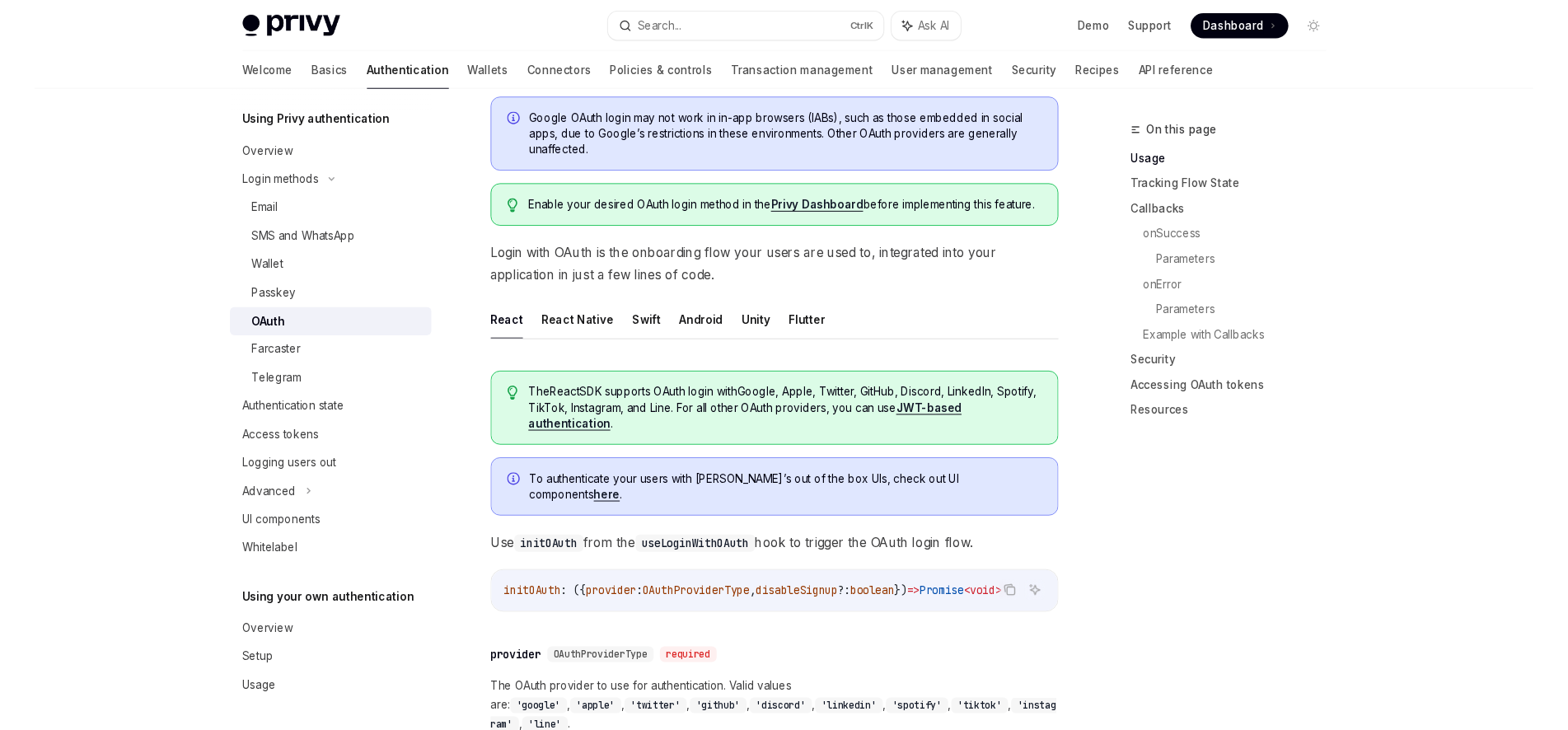
scroll to position [208, 0]
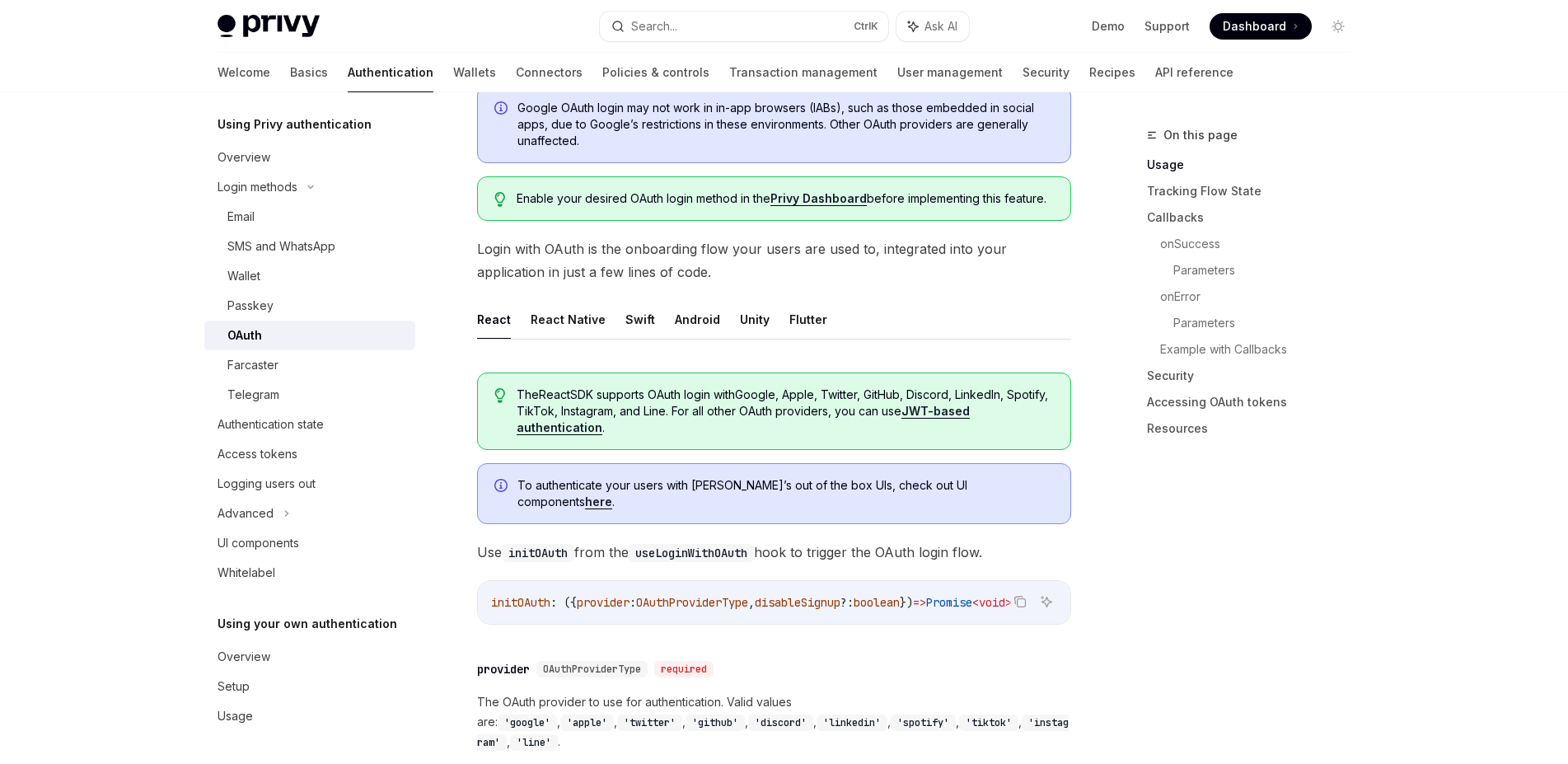
type textarea "*"
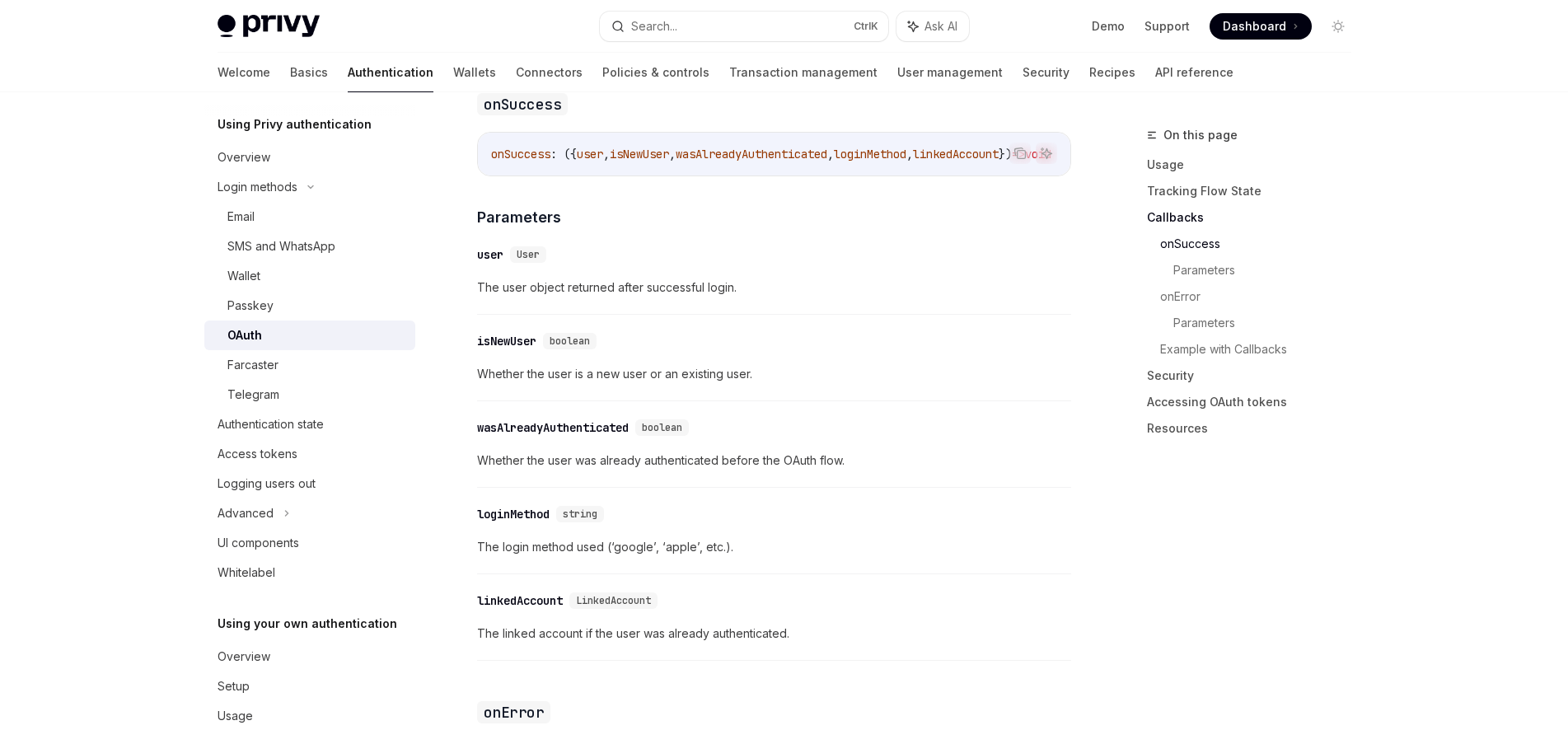
scroll to position [2180, 0]
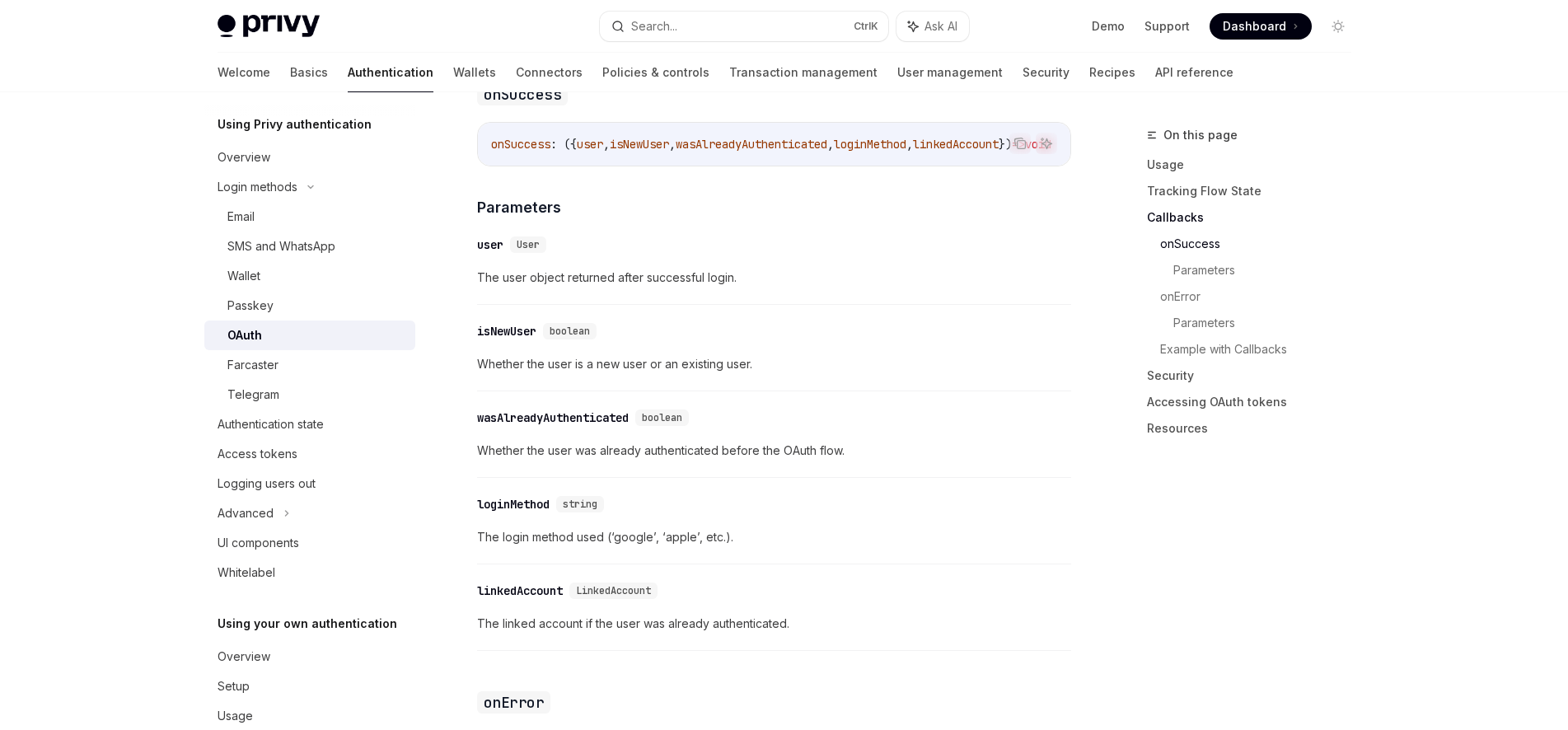
click at [524, 496] on div "loginMethod" at bounding box center [513, 505] width 73 height 17
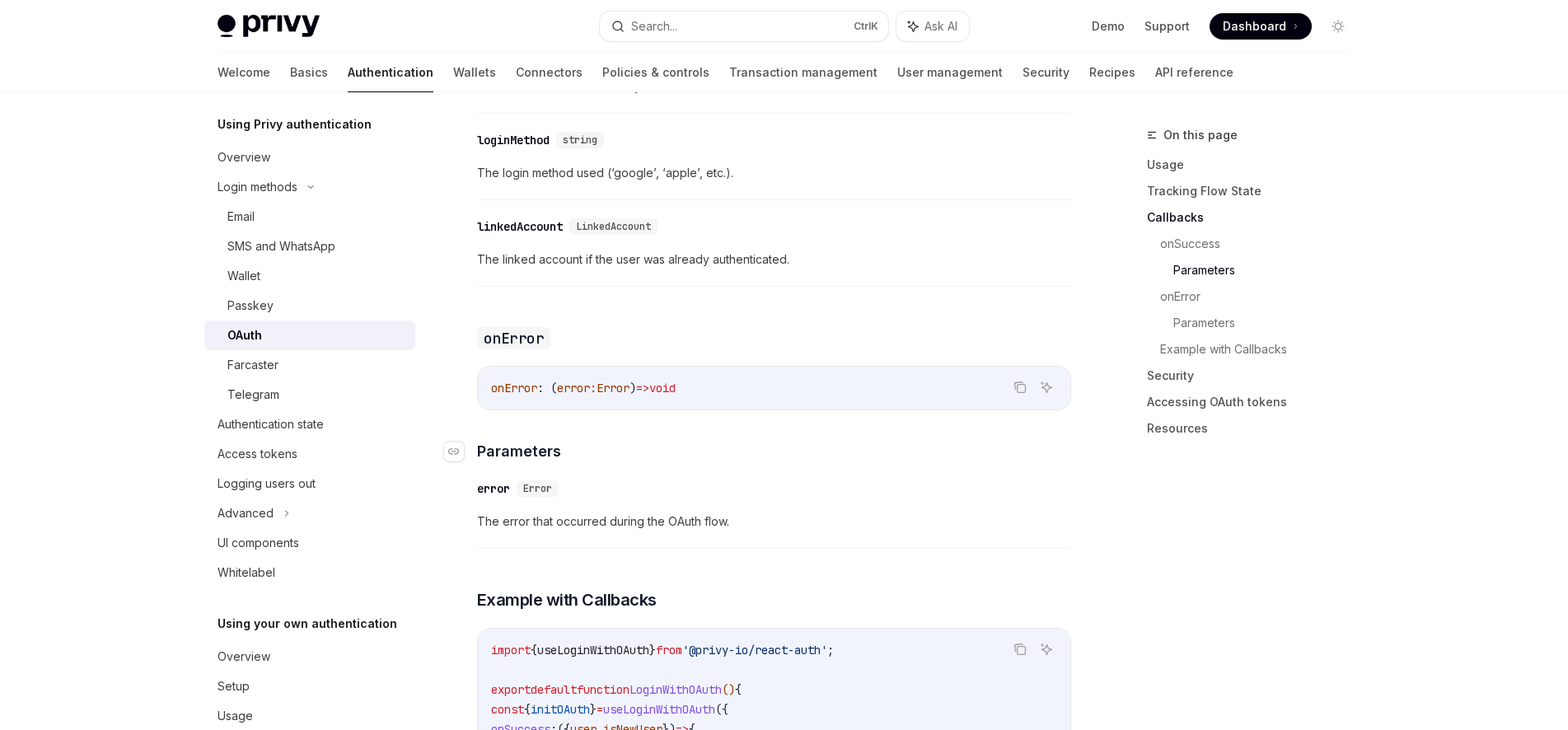
scroll to position [2440, 0]
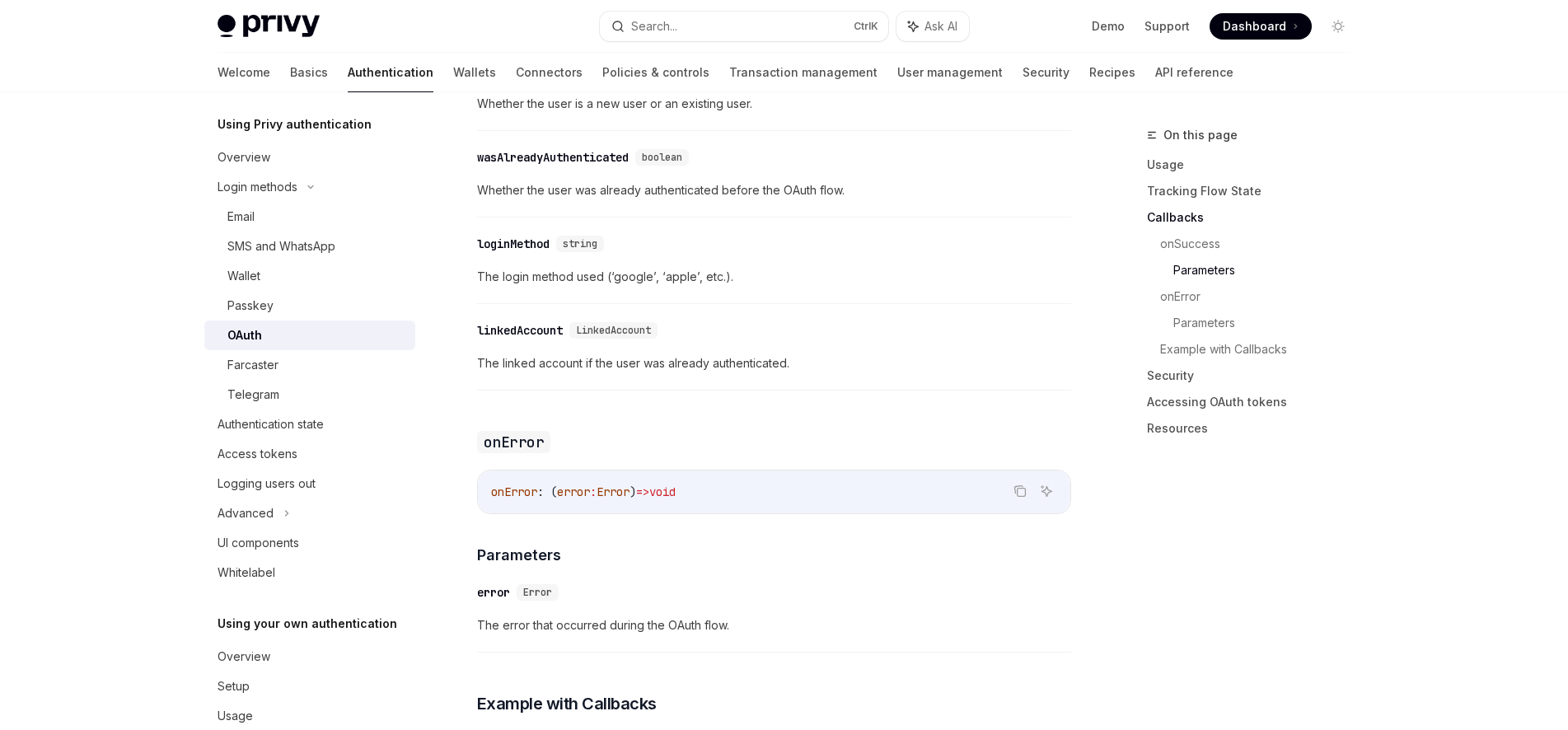
click at [539, 267] on span "The login method used (‘google’, ‘apple’, etc.)." at bounding box center [773, 277] width 594 height 20
click at [509, 267] on span "The login method used (‘google’, ‘apple’, etc.)." at bounding box center [773, 277] width 594 height 20
click at [769, 267] on span "The login method used (‘google’, ‘apple’, etc.)." at bounding box center [773, 277] width 594 height 20
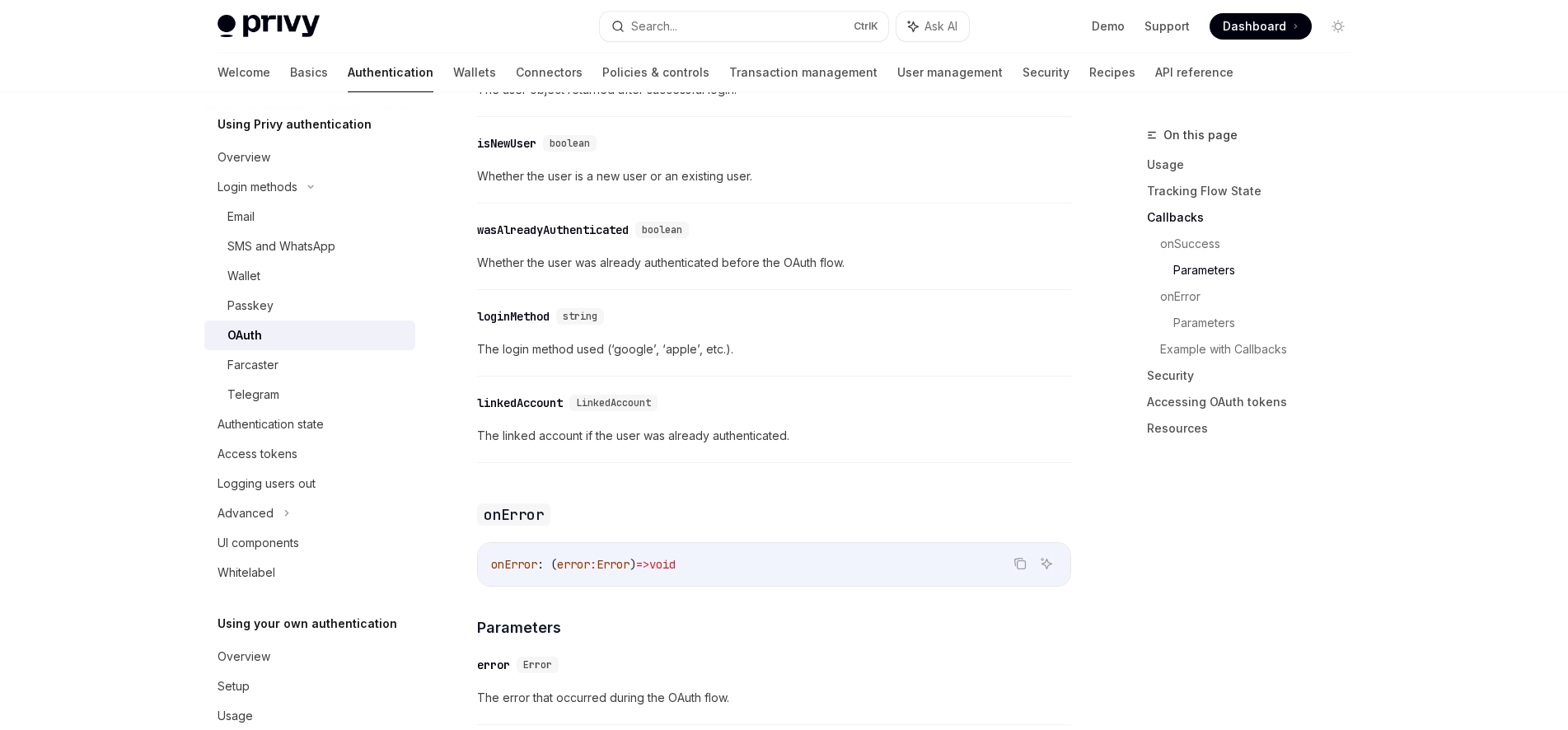
scroll to position [2337, 0]
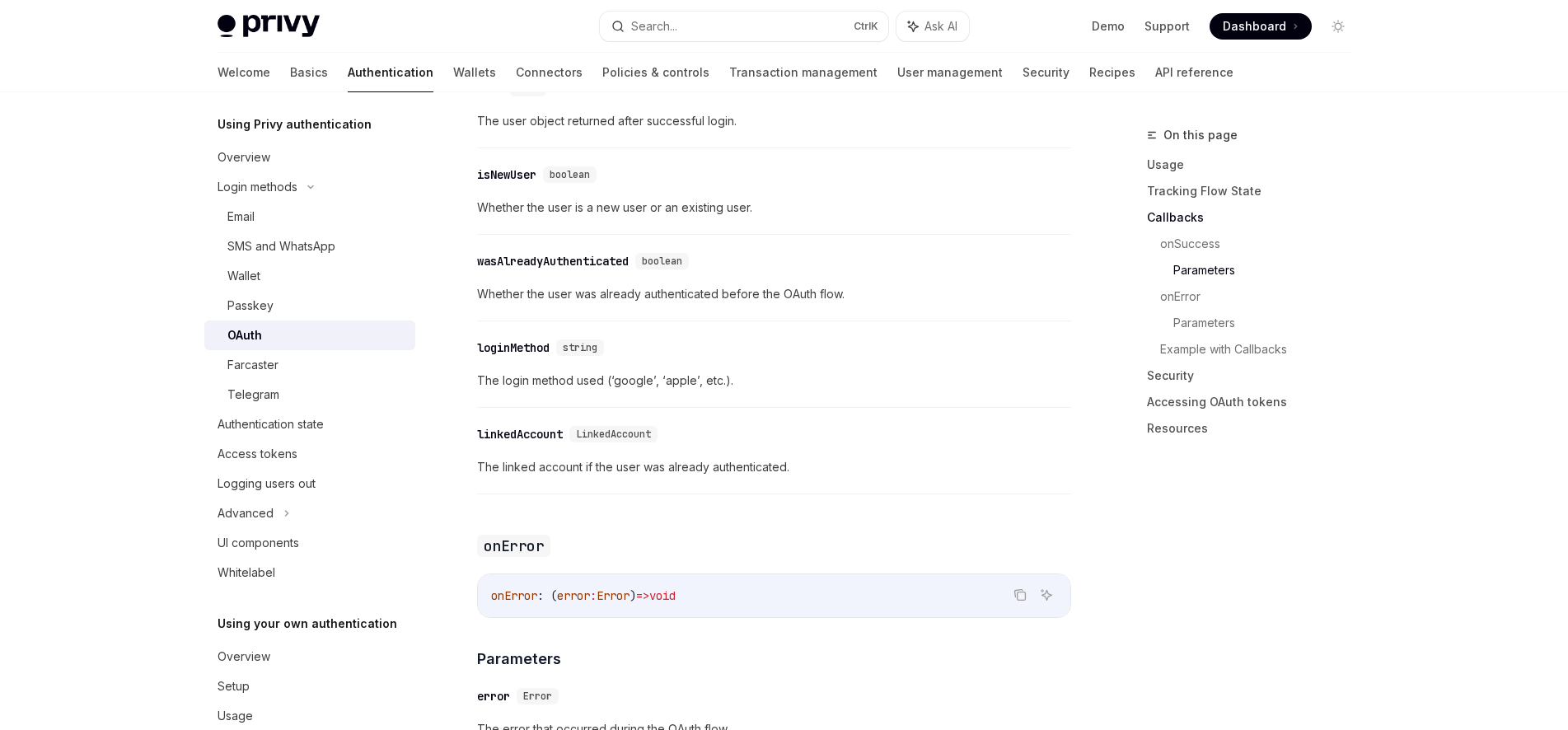
click at [669, 416] on div "​ linkedAccount LinkedAccount The linked account if the user was already authen…" at bounding box center [773, 455] width 594 height 79
click at [537, 370] on div "​ loginMethod string The login method used (‘google’, ‘apple’, etc.)." at bounding box center [773, 369] width 594 height 79
click at [622, 370] on div "​ loginMethod string The login method used (‘google’, ‘apple’, etc.)." at bounding box center [773, 369] width 594 height 79
click at [630, 371] on span "The login method used (‘google’, ‘apple’, etc.)." at bounding box center [773, 380] width 594 height 20
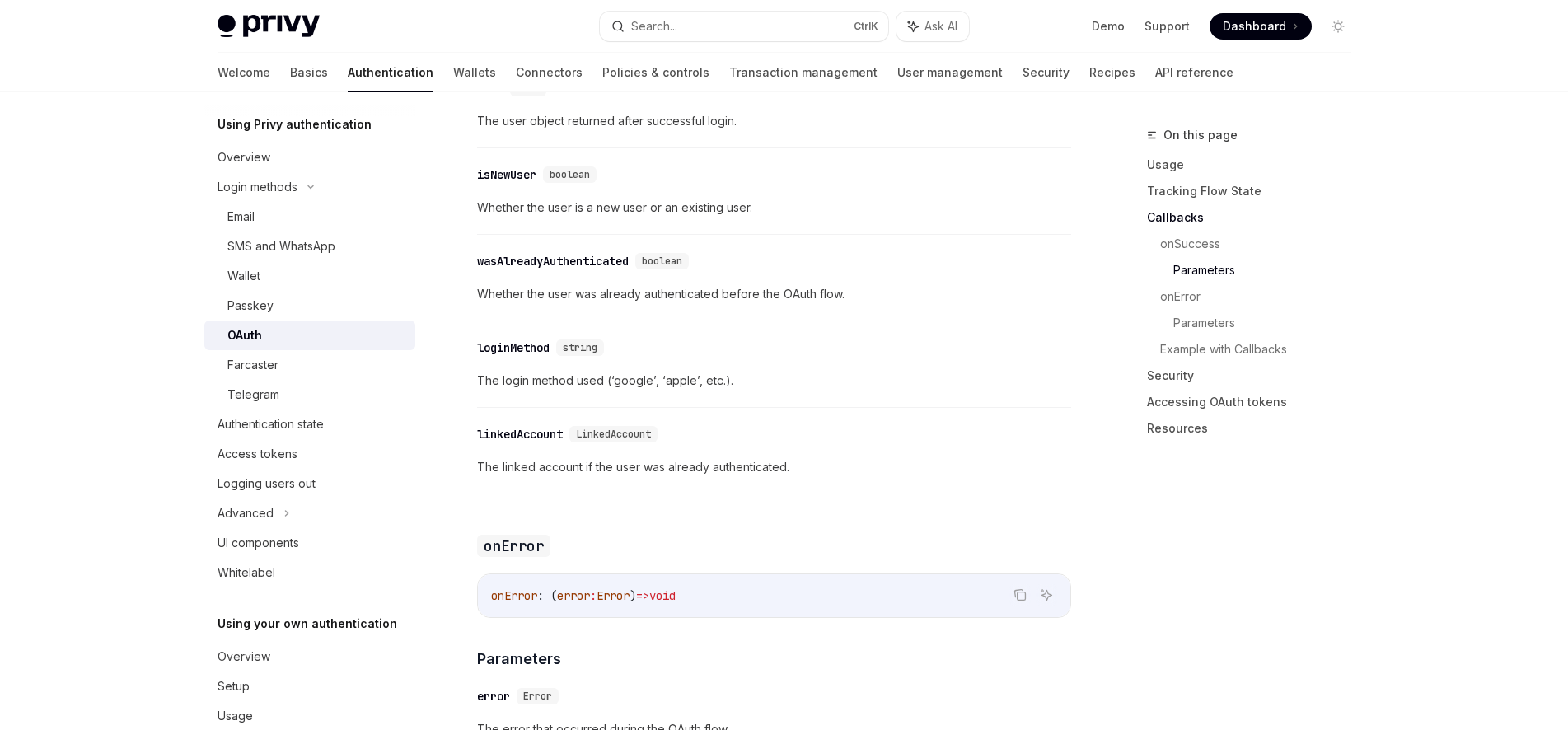
click at [673, 371] on span "The login method used (‘google’, ‘apple’, etc.)." at bounding box center [773, 380] width 594 height 20
click at [864, 371] on span "The login method used (‘google’, ‘apple’, etc.)." at bounding box center [773, 380] width 594 height 20
click at [614, 371] on span "The login method used (‘google’, ‘apple’, etc.)." at bounding box center [773, 380] width 594 height 20
drag, startPoint x: 614, startPoint y: 368, endPoint x: 669, endPoint y: 377, distance: 55.7
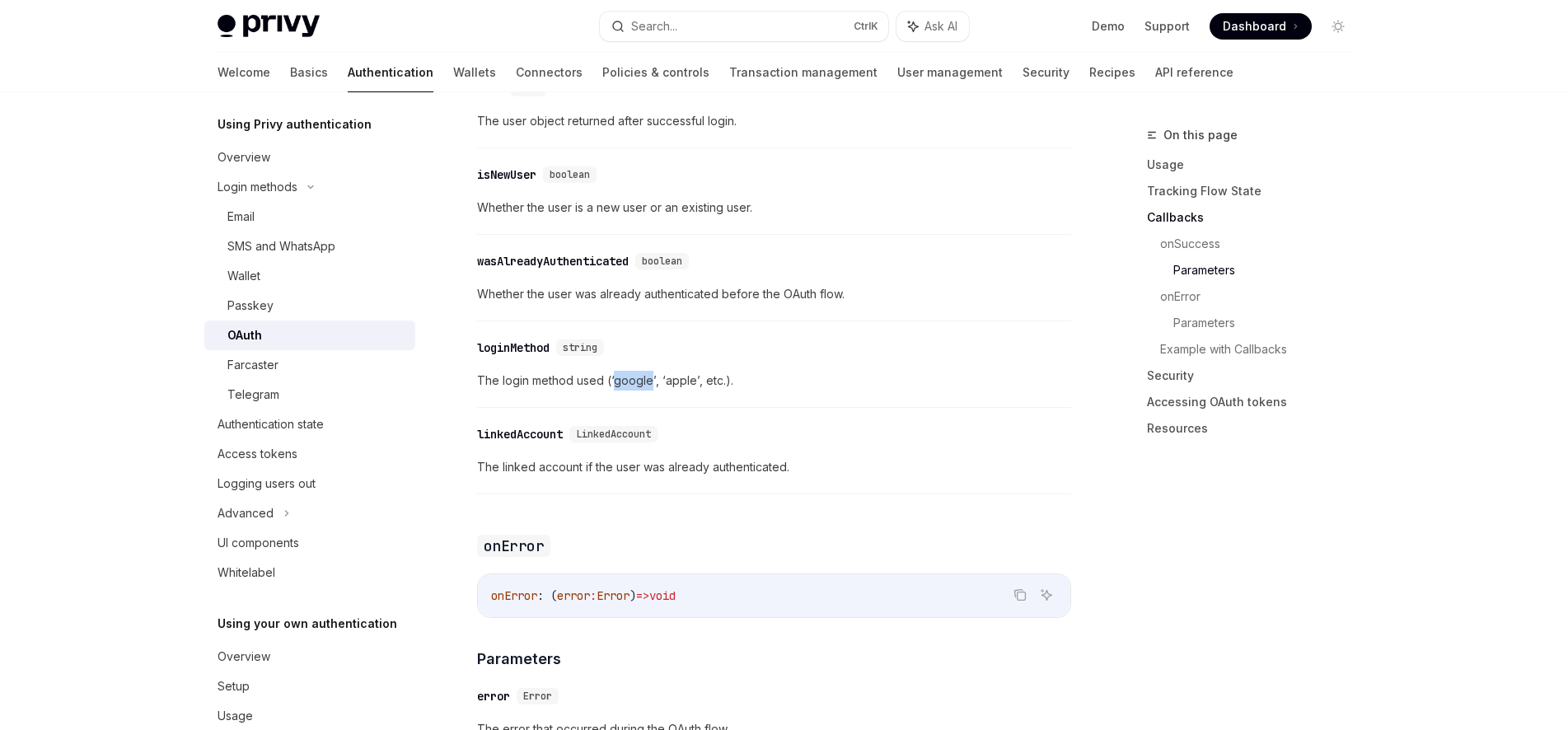
click at [615, 371] on span "The login method used (‘google’, ‘apple’, etc.)." at bounding box center [773, 380] width 594 height 20
click at [684, 371] on span "The login method used (‘google’, ‘apple’, etc.)." at bounding box center [773, 380] width 594 height 20
click at [806, 370] on div "​ loginMethod string The login method used (‘google’, ‘apple’, etc.)." at bounding box center [773, 369] width 594 height 79
